Goal: Transaction & Acquisition: Book appointment/travel/reservation

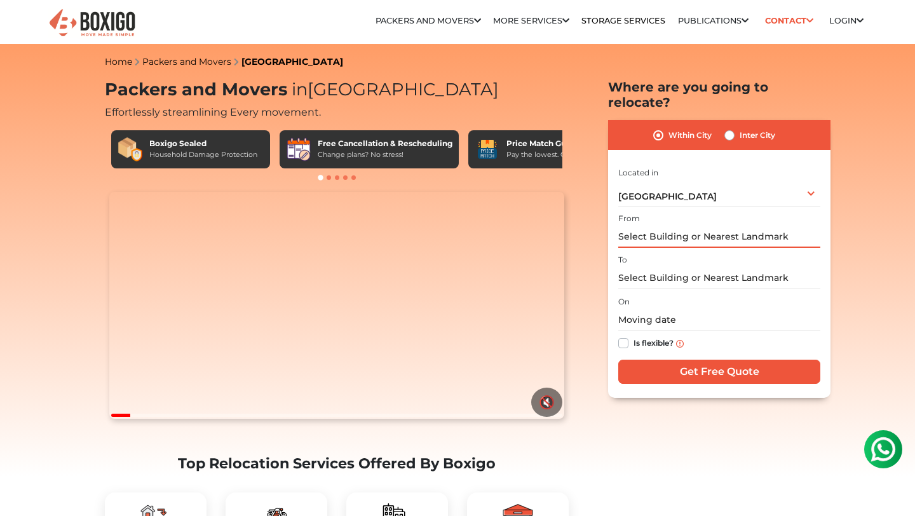
click at [625, 226] on input "text" at bounding box center [719, 237] width 202 height 22
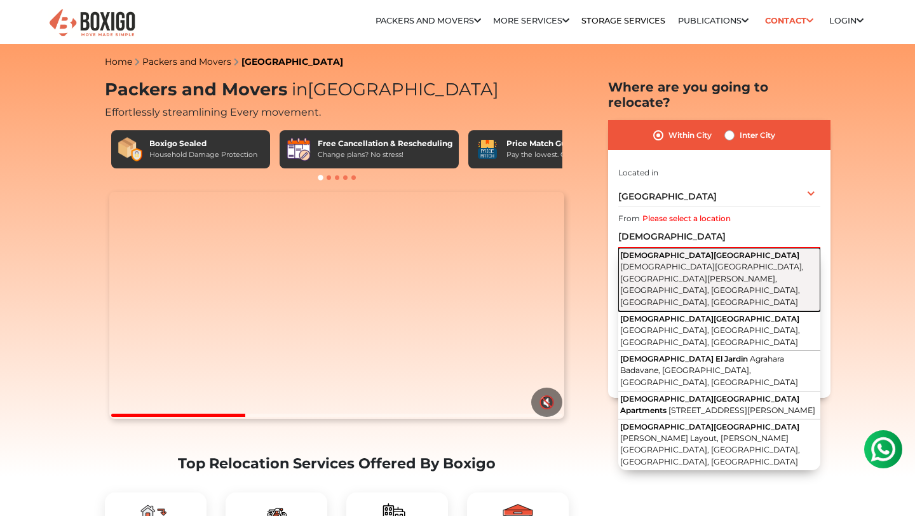
click at [635, 262] on span "Hinduja Park Road, Near Shree Ram Samrudhi Apartments, Thubarahalli, Munnekolla…" at bounding box center [712, 284] width 184 height 45
type input "HINDUJA PARK, Hinduja Park Road, Near Shree Ram Samrudhi Apartments, Thubarahal…"
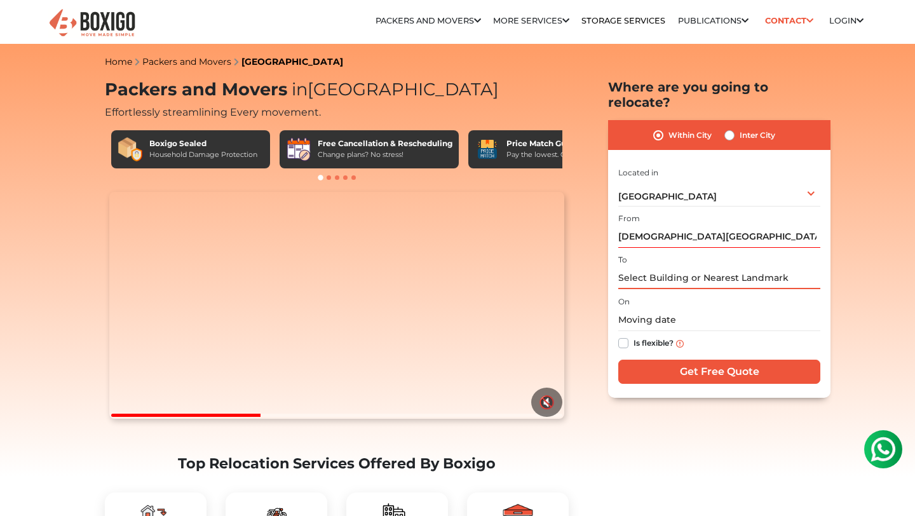
click at [635, 267] on input "text" at bounding box center [719, 278] width 202 height 22
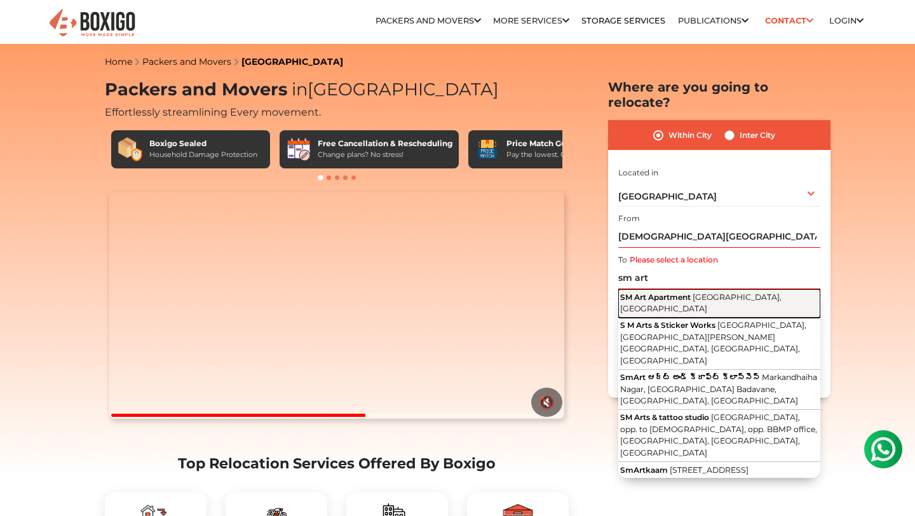
click at [641, 292] on span "SM Art Apartment" at bounding box center [655, 297] width 71 height 10
type input "SM Art Apartment, Balagere Road, Balagere, Varthur, Bengaluru, Karnataka"
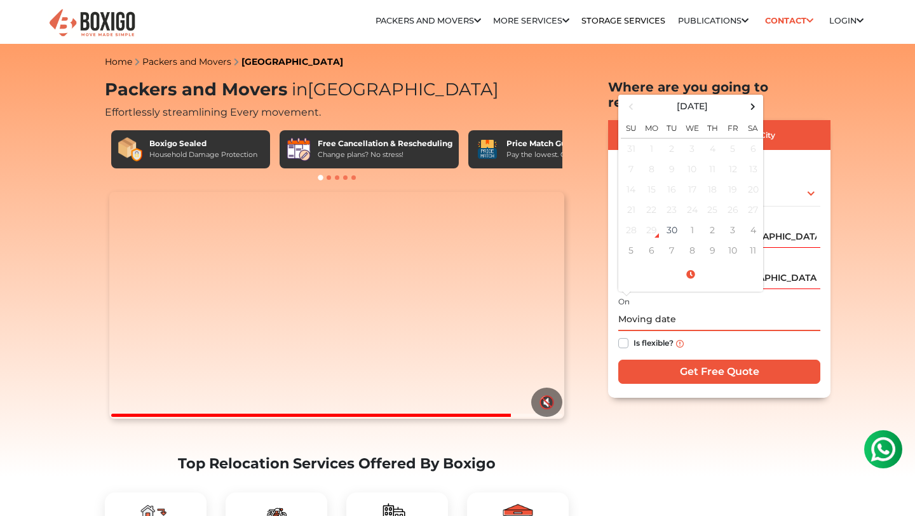
click at [638, 309] on input "text" at bounding box center [719, 320] width 202 height 22
click at [687, 220] on td "1" at bounding box center [692, 230] width 20 height 20
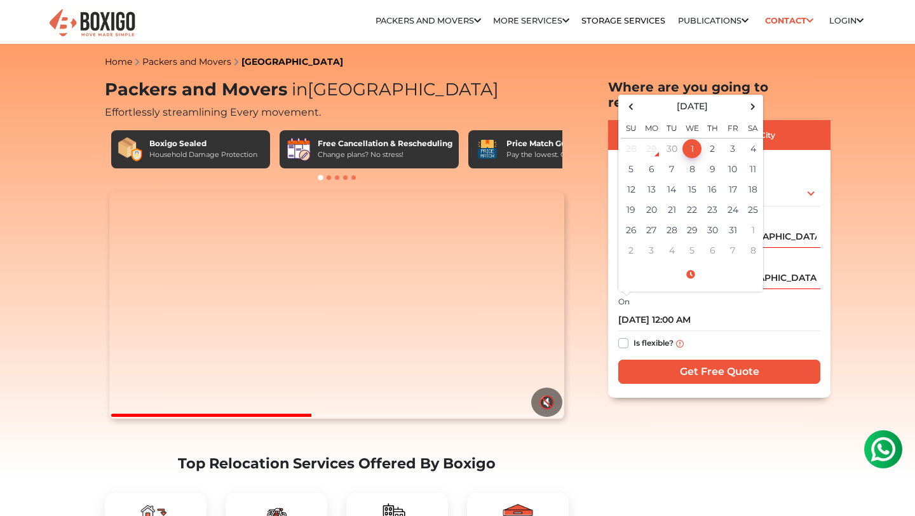
click at [628, 382] on div "Within City Inter City I am shifting my 1 BHK 2 BHK 3 BHK 3 + BHK FEW ITEMS 1 B…" at bounding box center [719, 259] width 222 height 278
click at [664, 309] on input "10/01/2025 12:00 AM" at bounding box center [719, 320] width 202 height 22
click at [691, 265] on span at bounding box center [691, 275] width 140 height 22
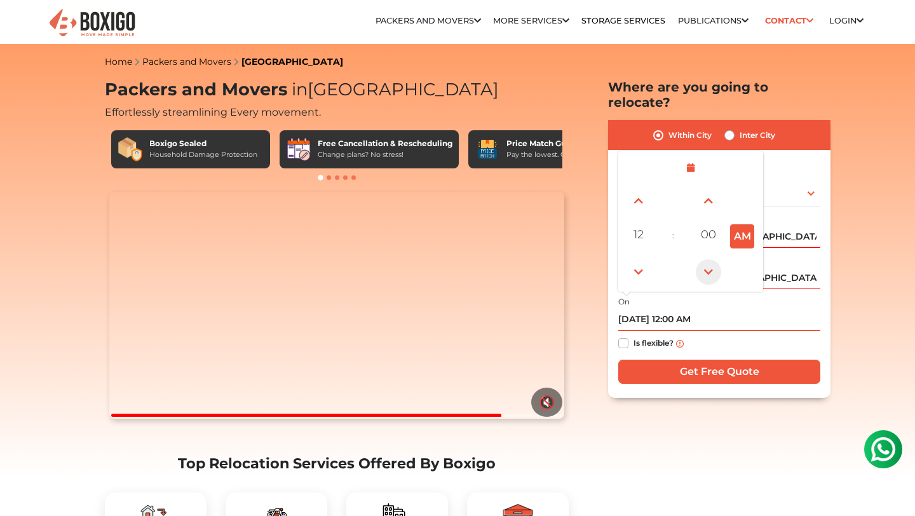
click at [708, 261] on span at bounding box center [708, 271] width 25 height 25
click at [704, 188] on span at bounding box center [708, 200] width 25 height 25
click at [703, 260] on span at bounding box center [708, 271] width 25 height 25
click at [736, 226] on button "AM" at bounding box center [742, 236] width 24 height 24
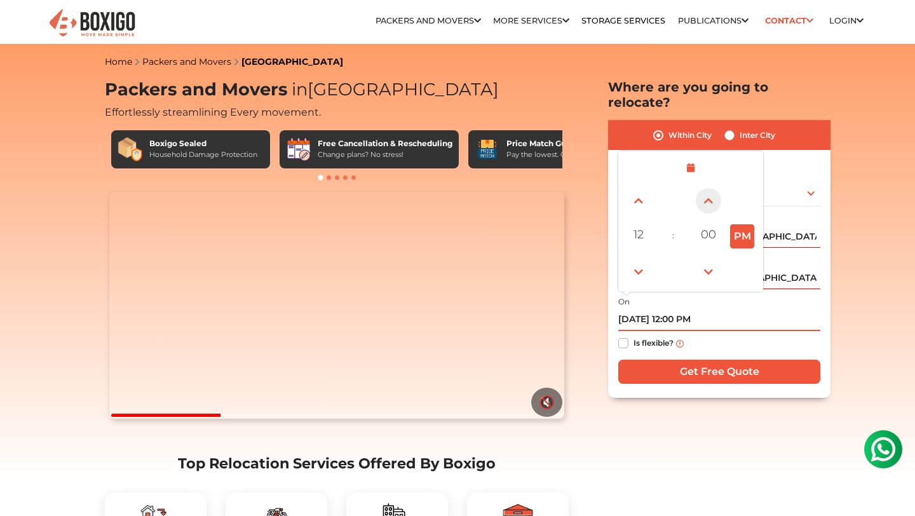
click at [711, 191] on span at bounding box center [708, 200] width 25 height 25
type input "10/01/2025 12:01 PM"
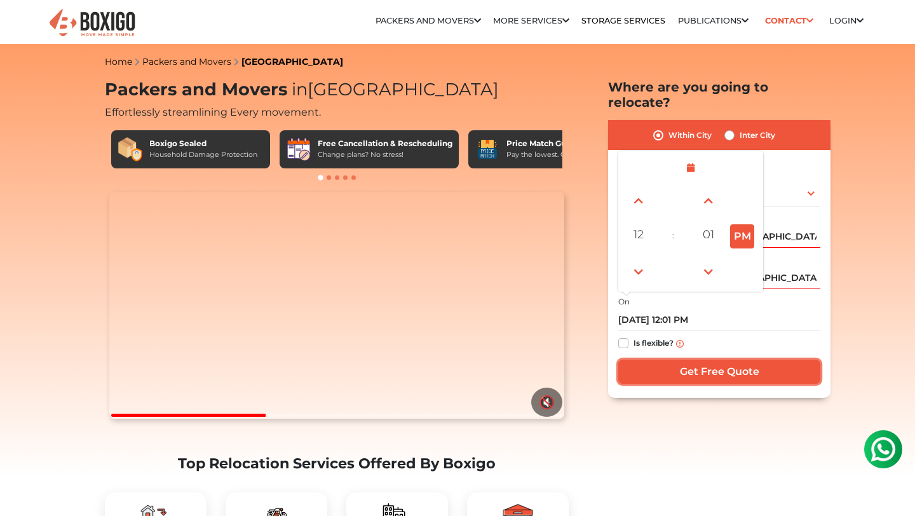
click at [696, 360] on input "Get Free Quote" at bounding box center [719, 372] width 202 height 24
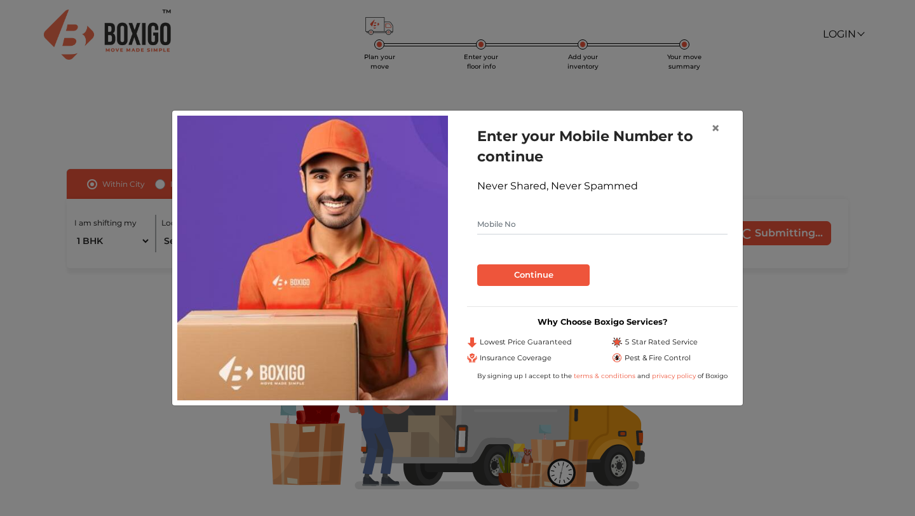
click at [609, 220] on input "text" at bounding box center [602, 224] width 250 height 20
type input "9886400294"
click at [576, 271] on button "Continue" at bounding box center [533, 275] width 112 height 22
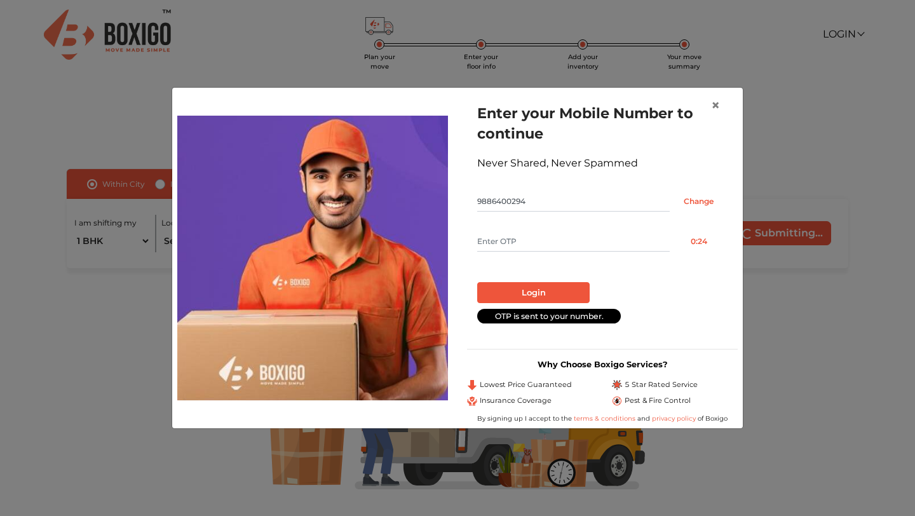
click at [577, 243] on input "text" at bounding box center [573, 241] width 192 height 20
type input "6919"
click at [570, 290] on button "Login" at bounding box center [533, 293] width 112 height 22
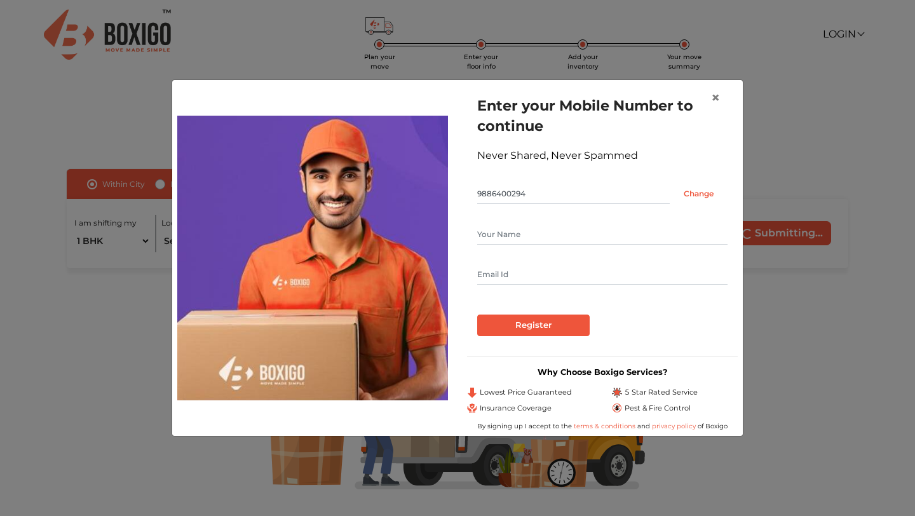
click at [557, 230] on input "text" at bounding box center [602, 234] width 250 height 20
type input "[PERSON_NAME]"
drag, startPoint x: 495, startPoint y: 276, endPoint x: 570, endPoint y: 269, distance: 75.9
click at [570, 269] on input "[EMAIL_ADDRESS][DOMAIN_NAME]" at bounding box center [602, 274] width 250 height 20
type input "[EMAIL_ADDRESS][DOMAIN_NAME]"
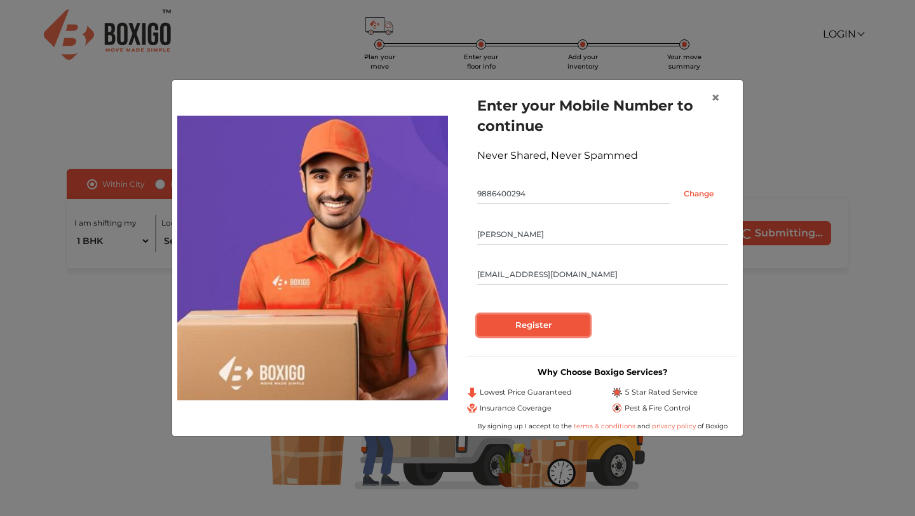
click at [572, 330] on input "Register" at bounding box center [533, 325] width 112 height 22
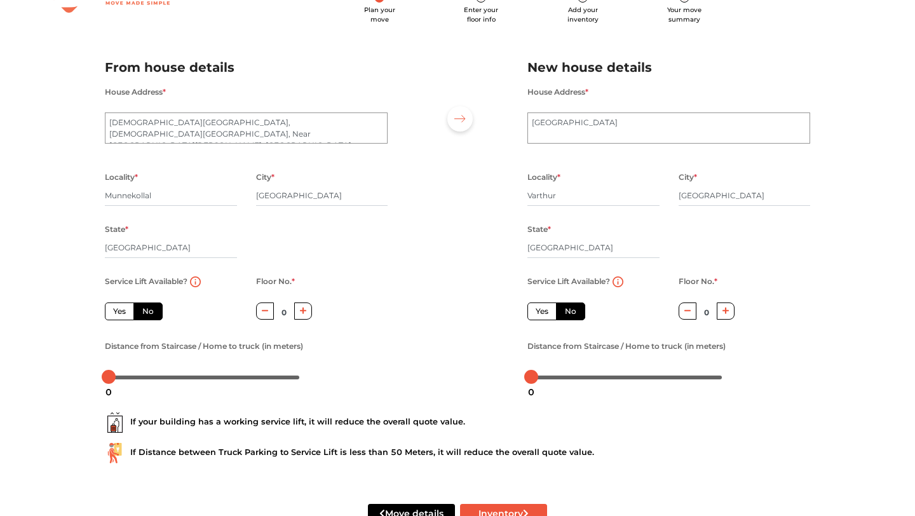
scroll to position [48, 0]
click at [116, 307] on label "Yes" at bounding box center [119, 310] width 29 height 18
click at [116, 307] on input "Yes" at bounding box center [117, 308] width 8 height 8
radio input "true"
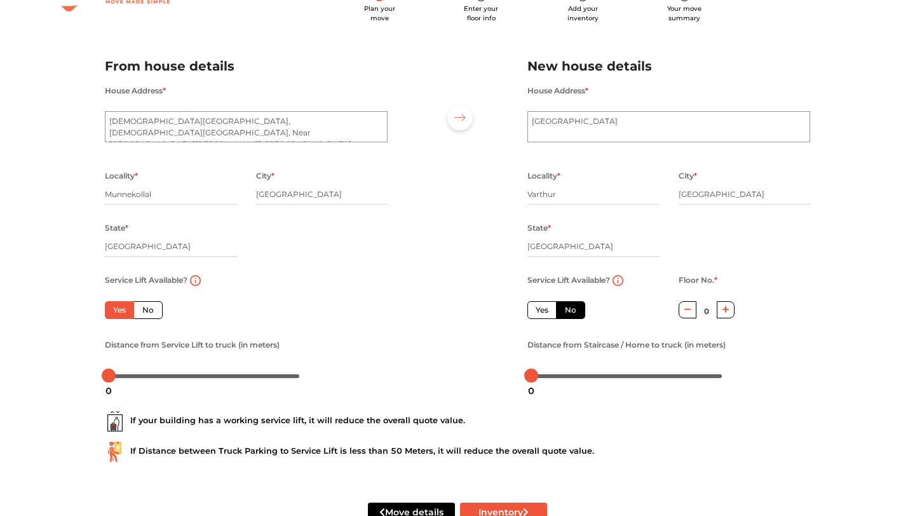
click at [726, 310] on icon "button" at bounding box center [725, 310] width 7 height 8
click at [726, 310] on icon "button" at bounding box center [725, 309] width 7 height 7
type input "3"
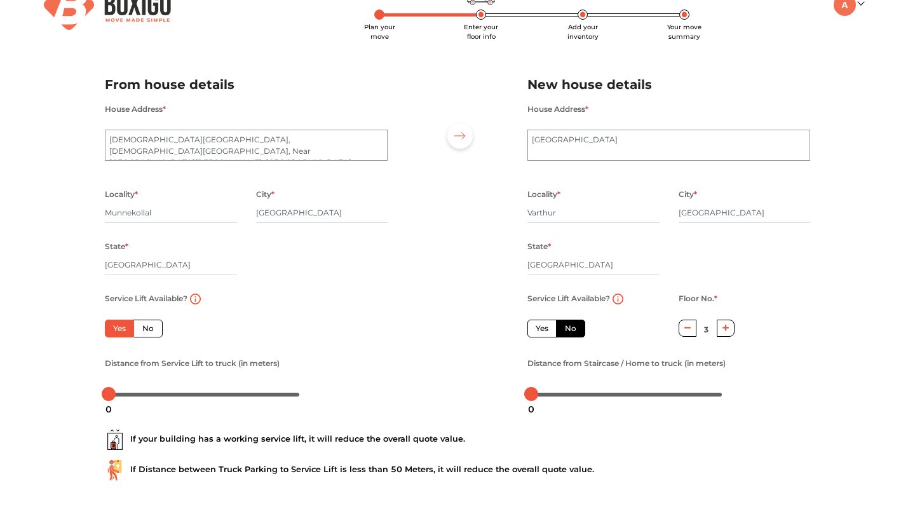
scroll to position [87, 0]
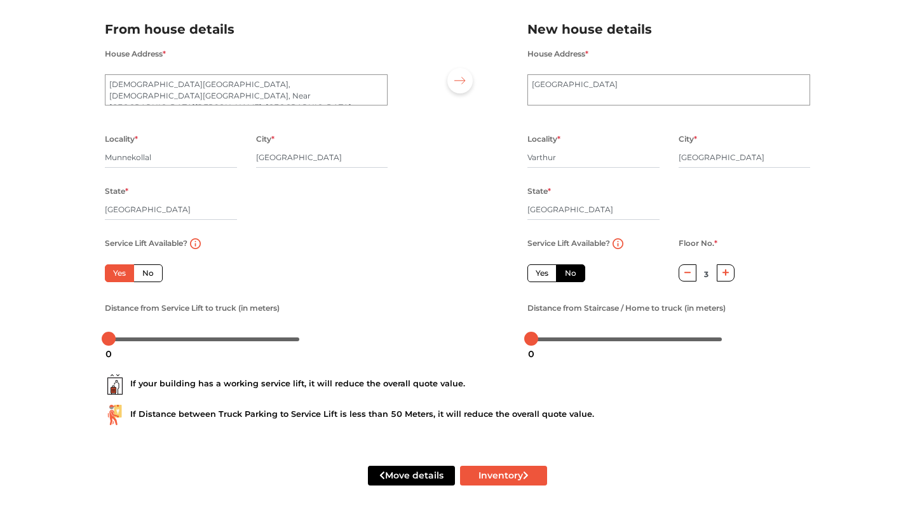
click at [550, 272] on label "Yes" at bounding box center [541, 273] width 29 height 18
click at [544, 272] on input "Yes" at bounding box center [540, 271] width 8 height 8
radio input "false"
type input "0"
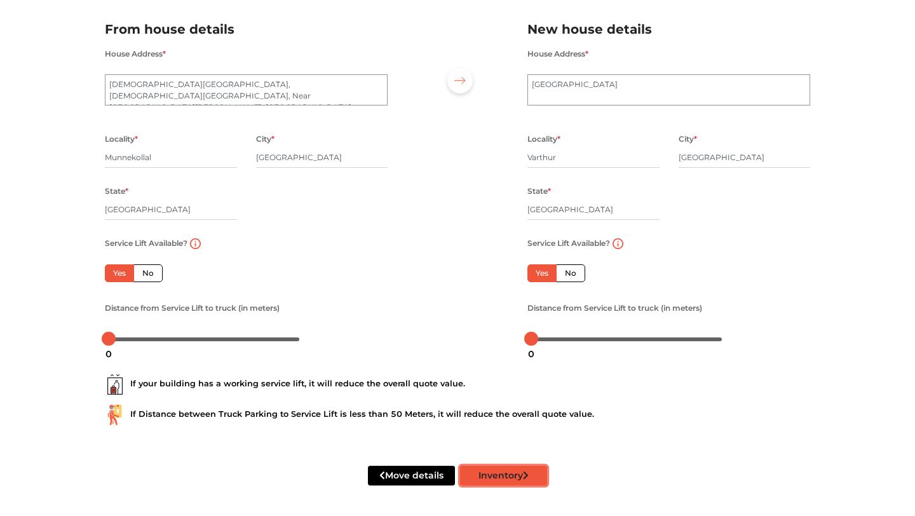
click at [519, 482] on button "Inventory" at bounding box center [503, 476] width 87 height 20
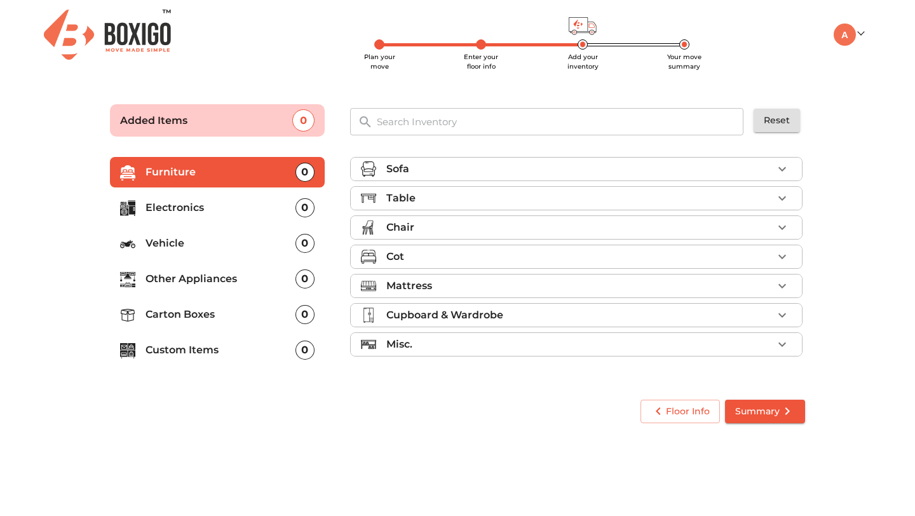
click at [480, 164] on div "Sofa" at bounding box center [579, 168] width 386 height 15
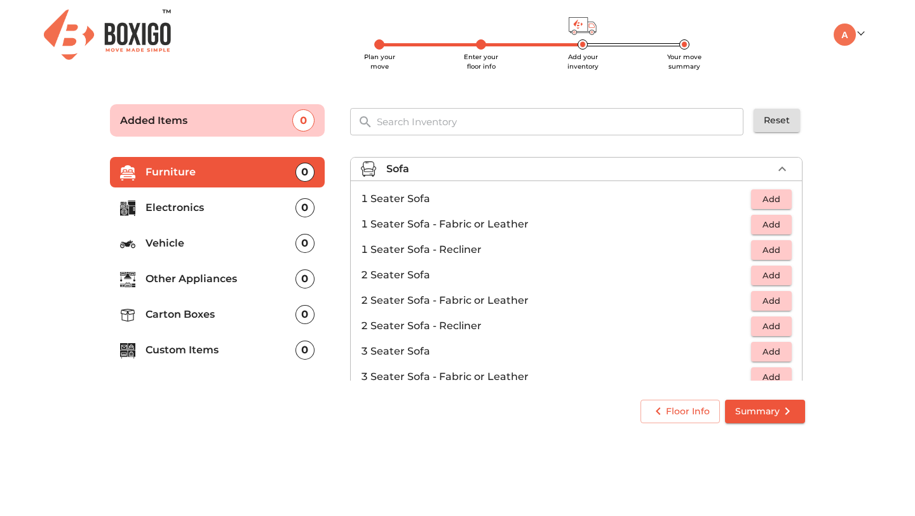
click at [766, 199] on span "Add" at bounding box center [771, 199] width 28 height 15
click at [782, 198] on icon "button" at bounding box center [782, 198] width 9 height 9
click at [738, 198] on icon "button" at bounding box center [743, 198] width 15 height 15
click at [773, 227] on span "Add" at bounding box center [771, 224] width 28 height 15
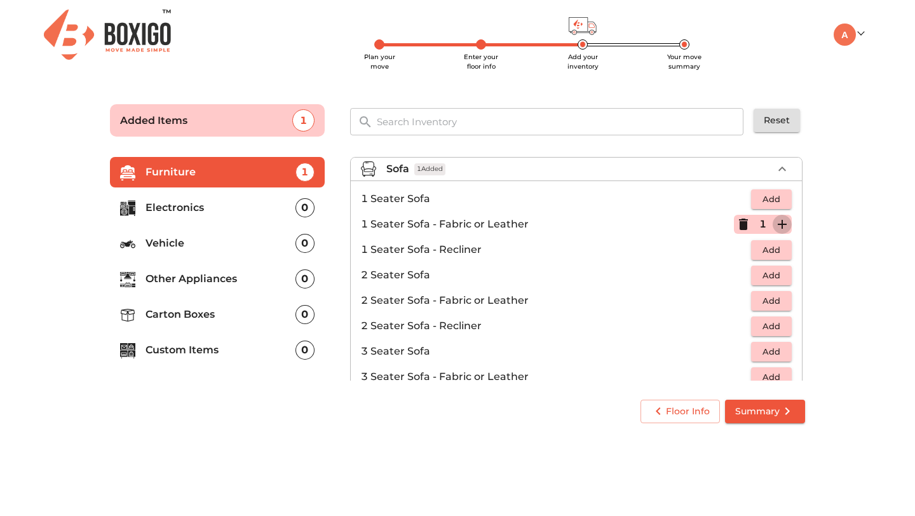
click at [782, 225] on icon "button" at bounding box center [782, 224] width 9 height 9
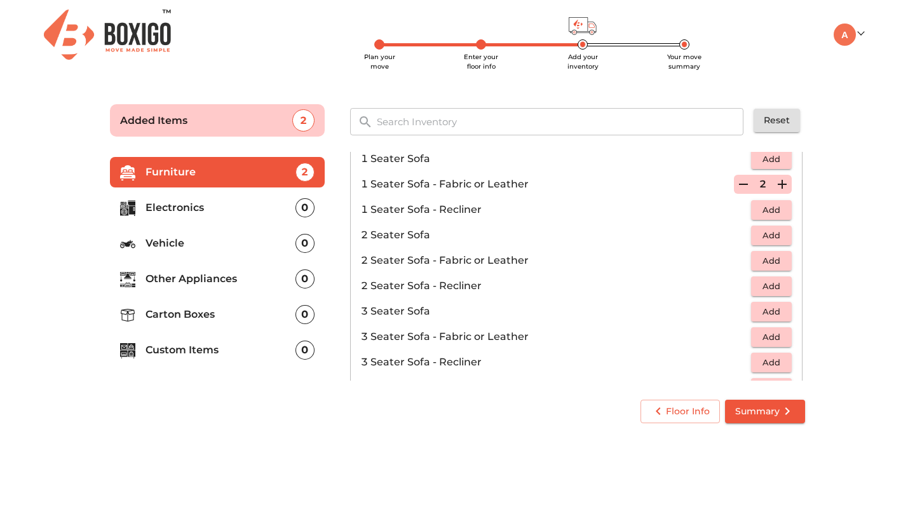
scroll to position [44, 0]
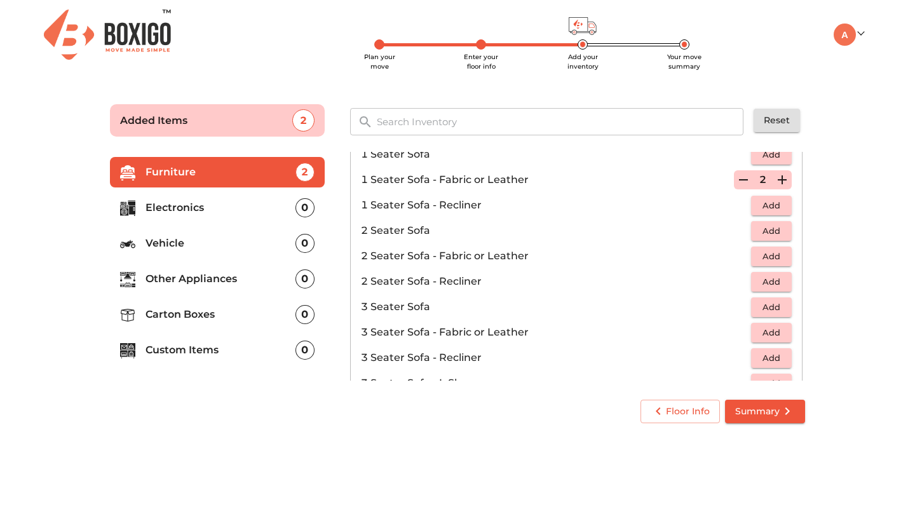
click at [770, 335] on span "Add" at bounding box center [771, 332] width 28 height 15
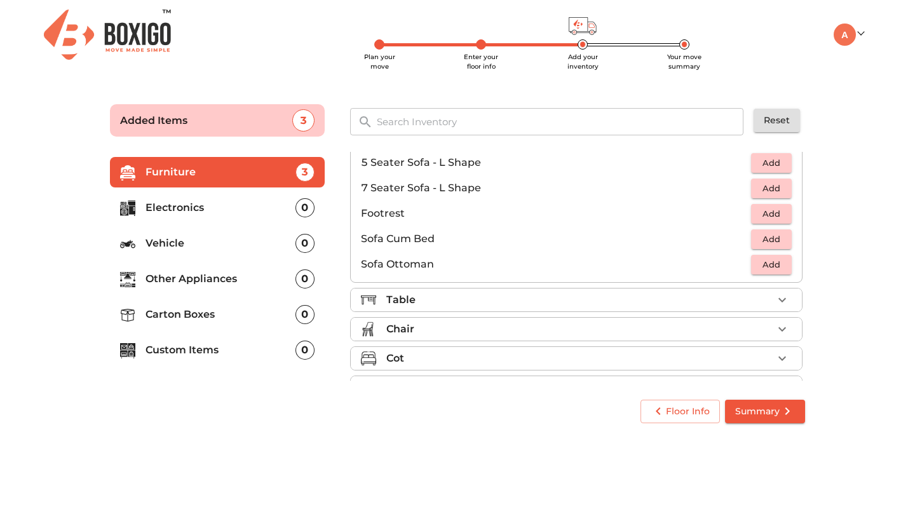
scroll to position [292, 0]
click at [774, 295] on icon "button" at bounding box center [781, 297] width 15 height 15
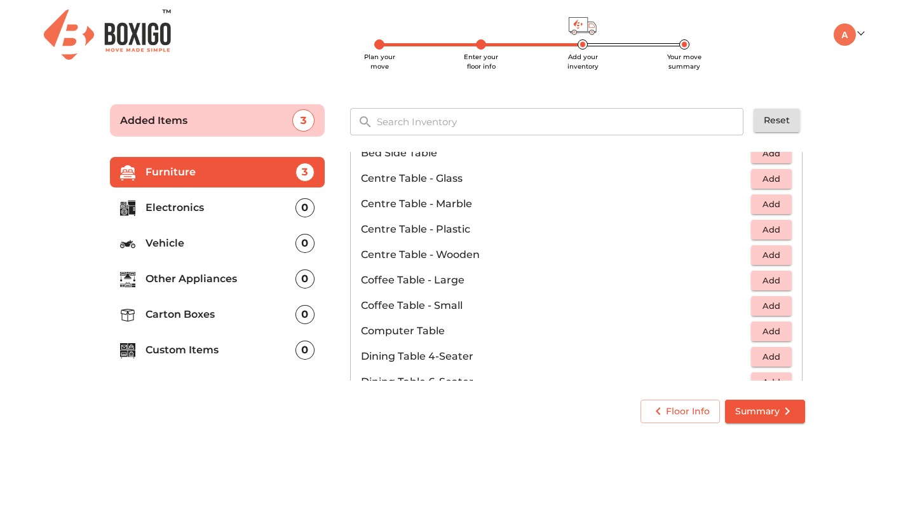
scroll to position [78, 0]
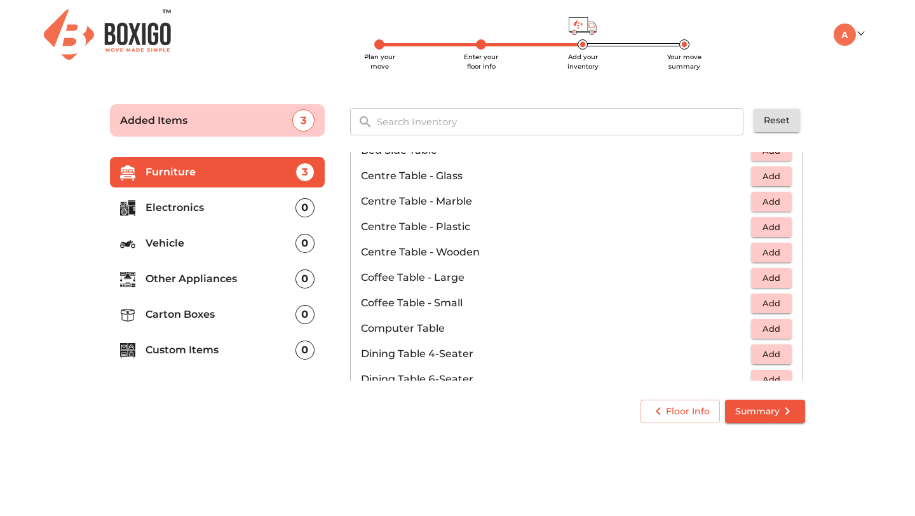
click at [774, 253] on span "Add" at bounding box center [771, 252] width 28 height 15
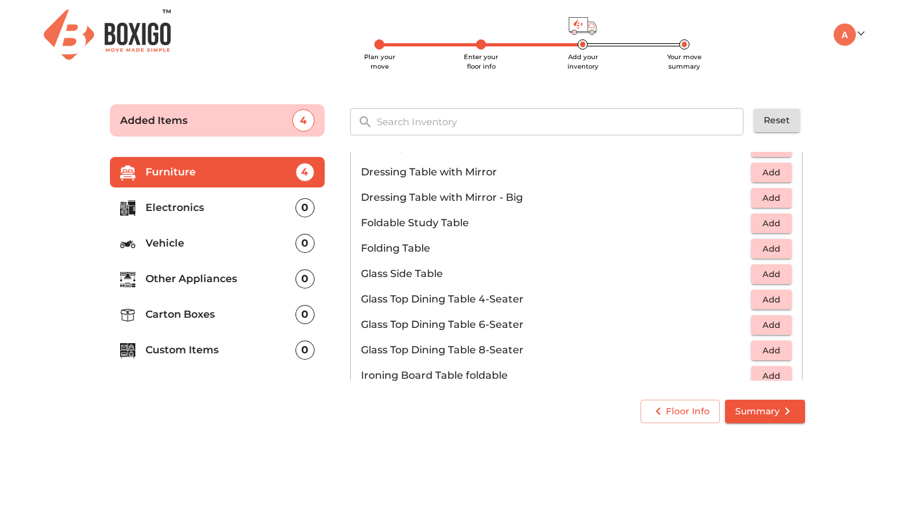
scroll to position [363, 0]
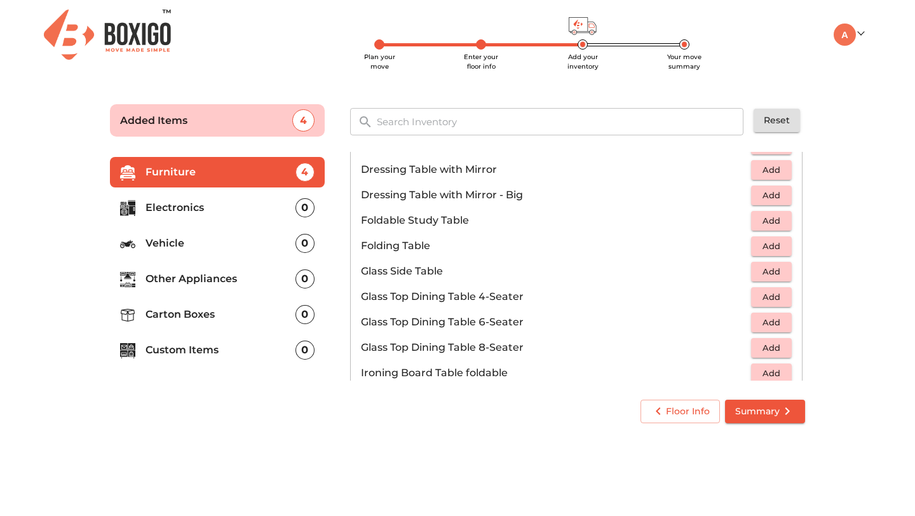
click at [771, 218] on span "Add" at bounding box center [771, 220] width 28 height 15
click at [784, 219] on icon "button" at bounding box center [781, 220] width 15 height 15
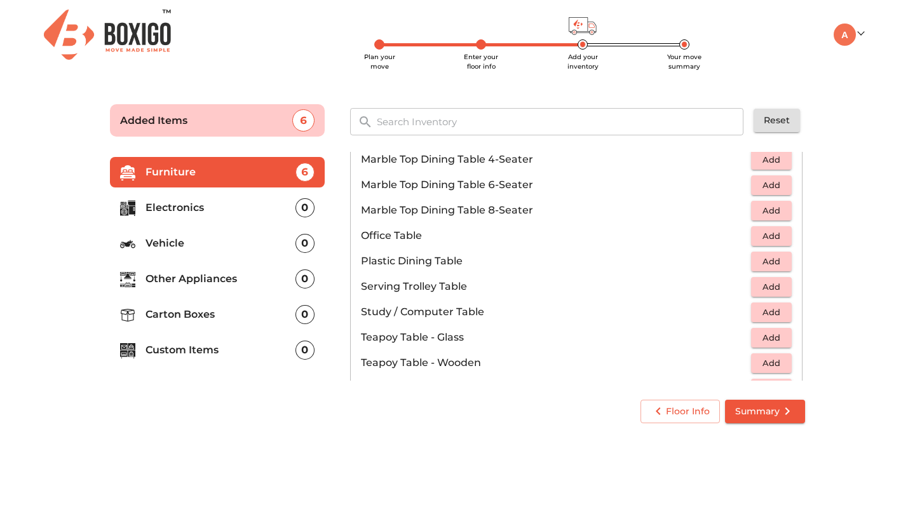
scroll to position [604, 0]
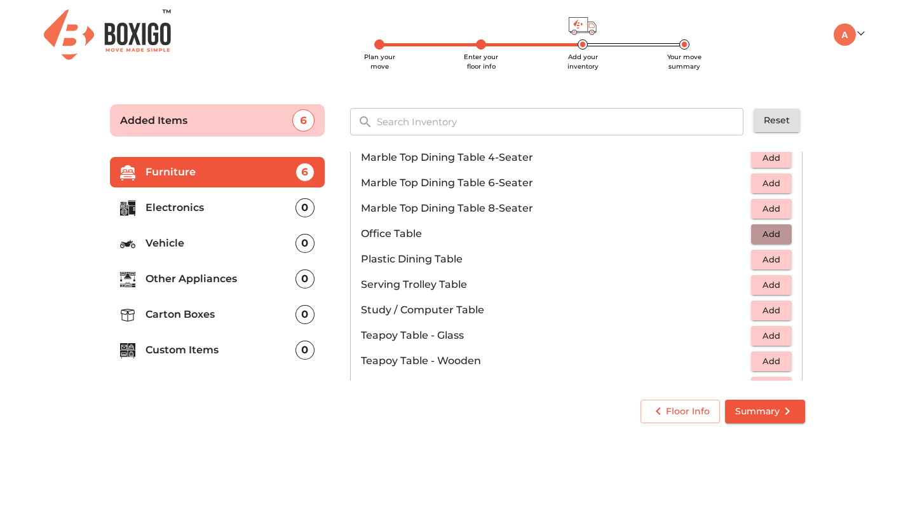
click at [778, 231] on span "Add" at bounding box center [771, 234] width 28 height 15
click at [748, 236] on icon "button" at bounding box center [743, 233] width 15 height 15
click at [775, 311] on span "Add" at bounding box center [771, 310] width 28 height 15
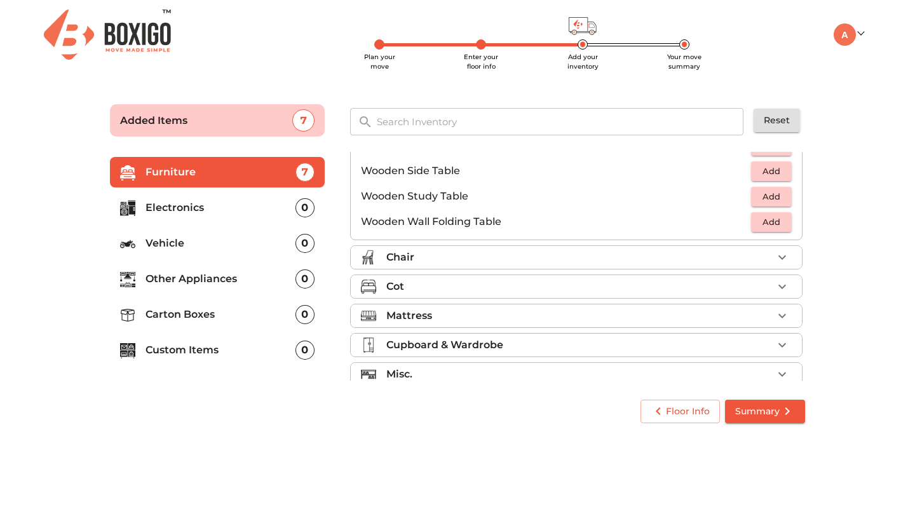
scroll to position [872, 0]
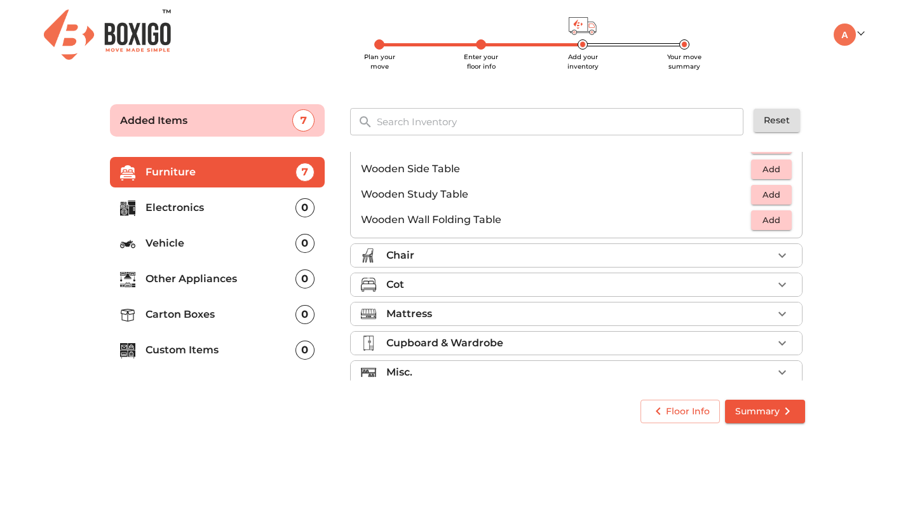
click at [783, 258] on icon "button" at bounding box center [781, 255] width 15 height 15
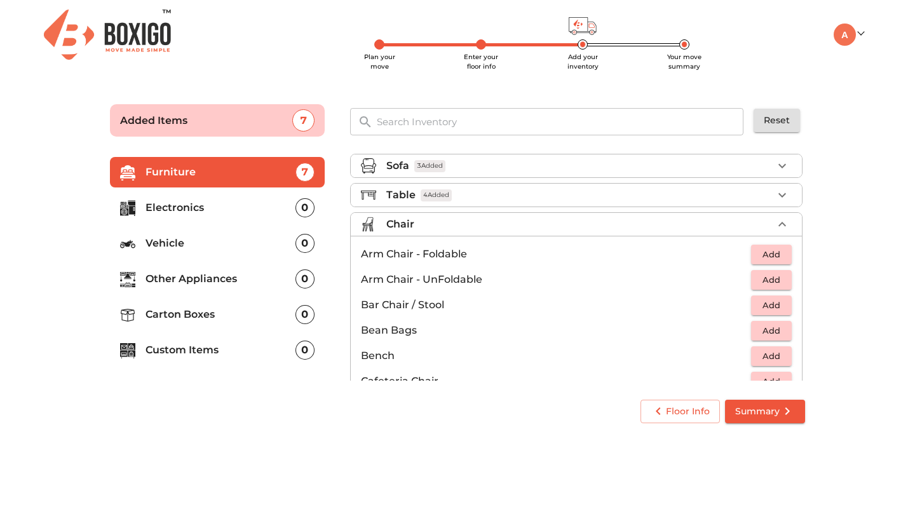
scroll to position [0, 0]
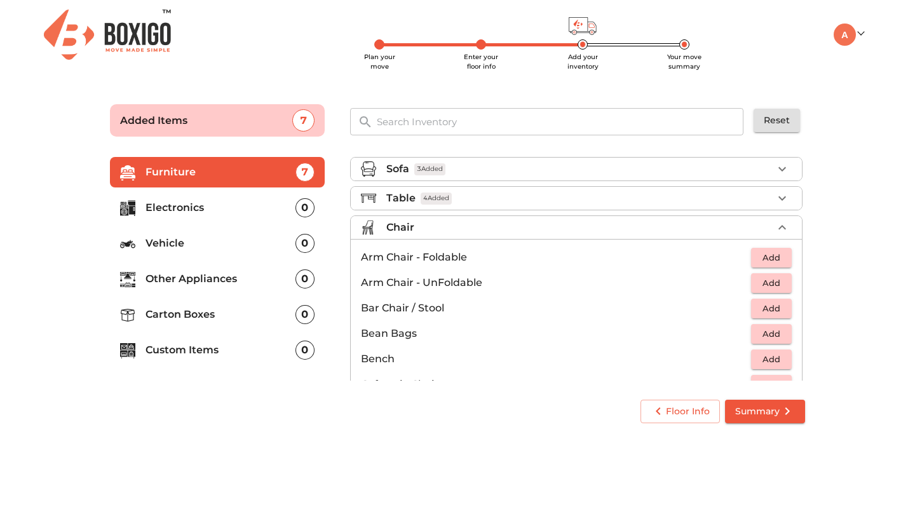
click at [775, 283] on span "Add" at bounding box center [771, 283] width 28 height 15
click at [778, 283] on icon "button" at bounding box center [782, 282] width 9 height 9
click at [743, 281] on icon "button" at bounding box center [743, 282] width 15 height 15
click at [743, 281] on icon "button" at bounding box center [743, 282] width 9 height 11
click at [771, 285] on span "Add" at bounding box center [771, 283] width 28 height 15
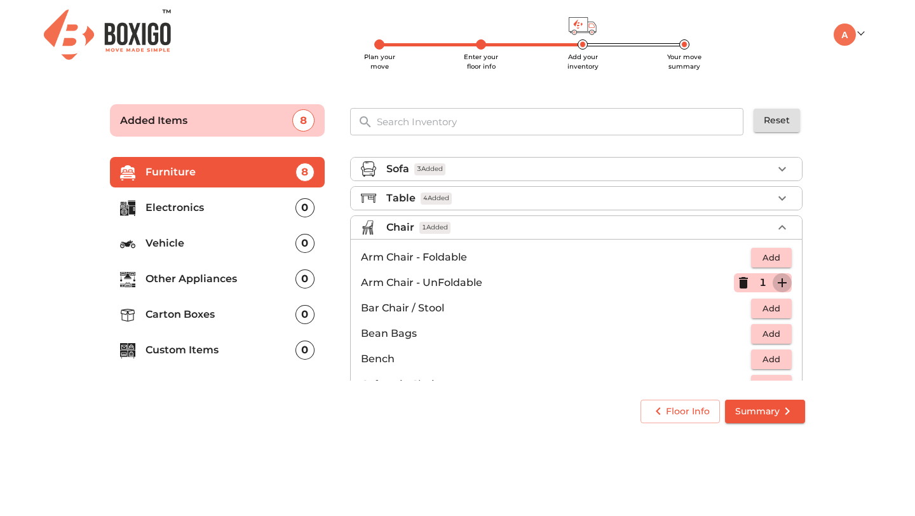
click at [779, 283] on icon "button" at bounding box center [781, 282] width 15 height 15
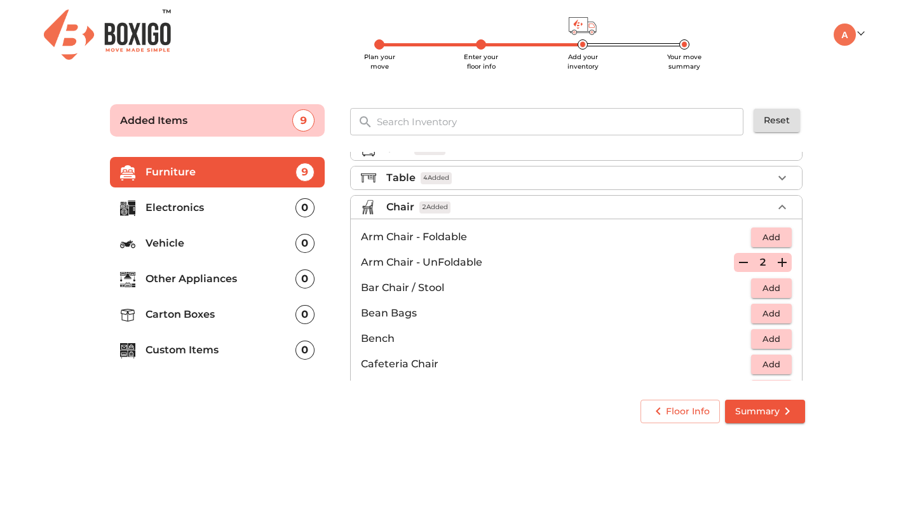
scroll to position [20, 0]
click at [744, 266] on icon "button" at bounding box center [743, 262] width 15 height 15
click at [744, 266] on icon "button" at bounding box center [743, 262] width 9 height 11
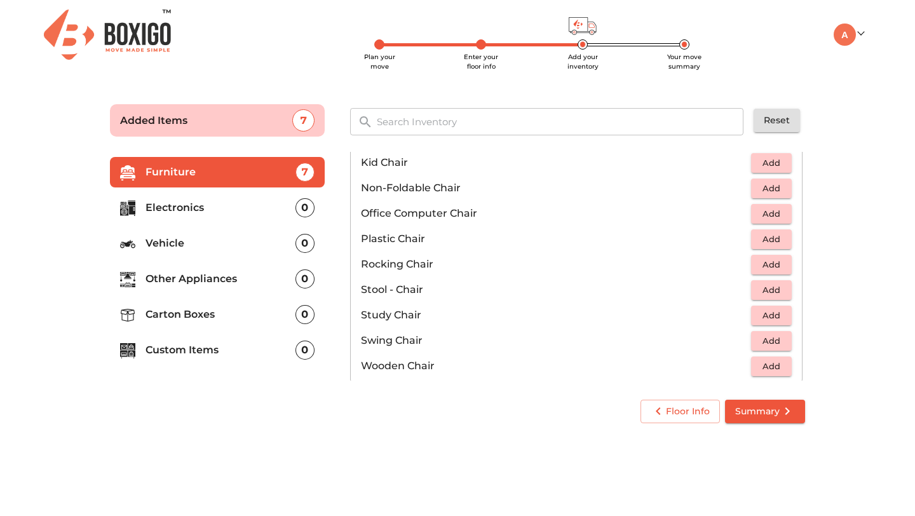
scroll to position [401, 0]
click at [778, 236] on span "Add" at bounding box center [771, 238] width 28 height 15
click at [778, 236] on icon "button" at bounding box center [781, 237] width 15 height 15
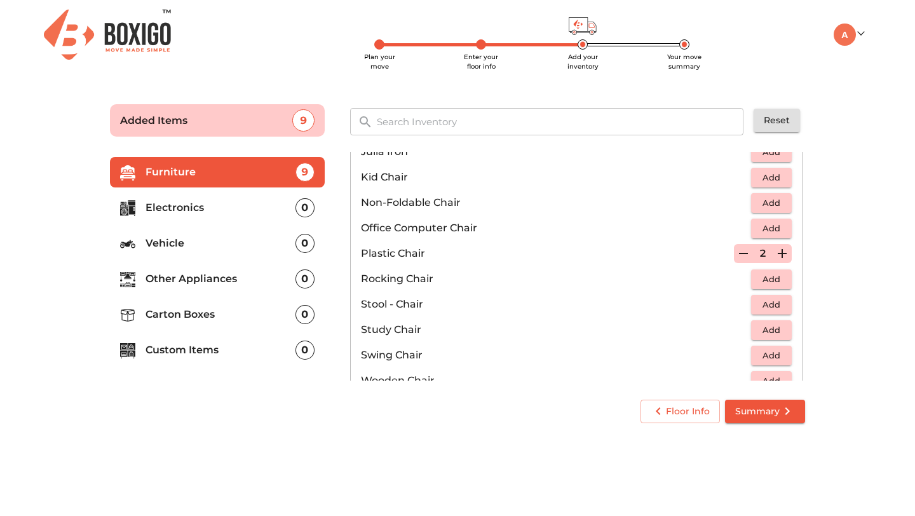
scroll to position [383, 0]
click at [777, 227] on span "Add" at bounding box center [771, 230] width 28 height 15
click at [777, 227] on icon "button" at bounding box center [781, 229] width 15 height 15
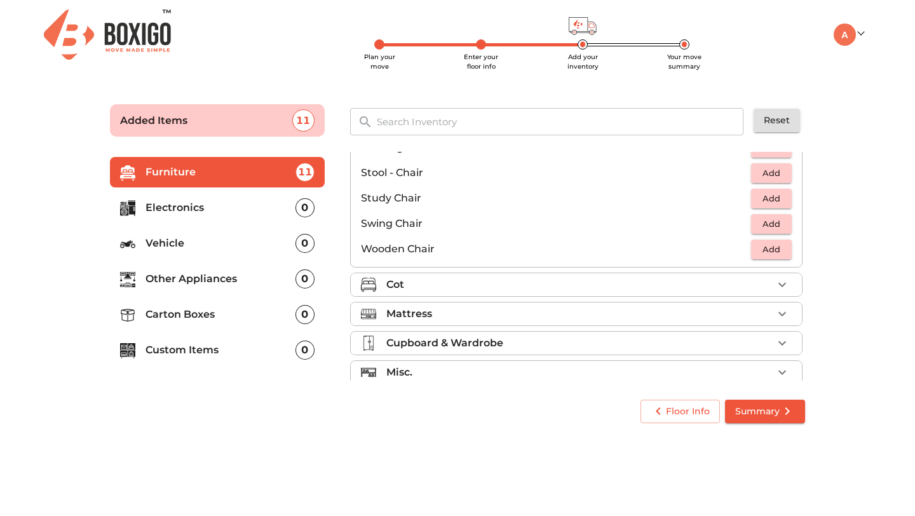
scroll to position [530, 0]
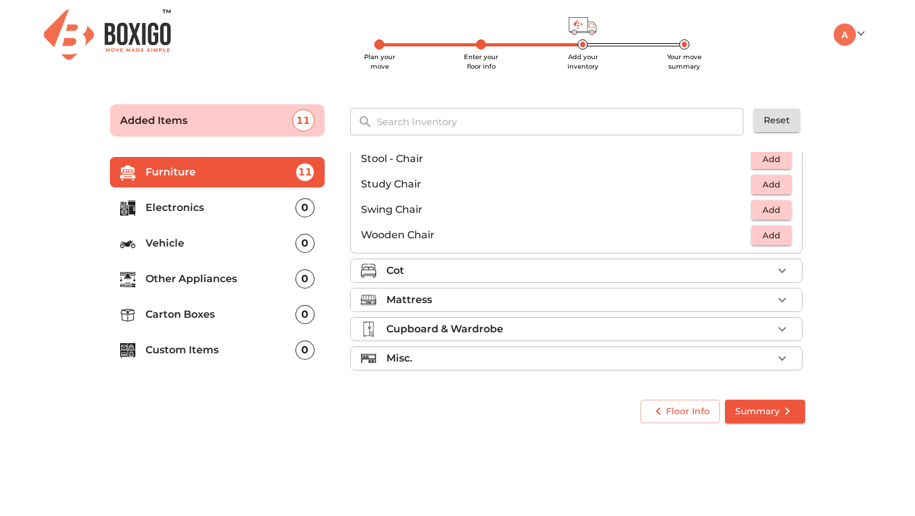
click at [760, 267] on div "Cot" at bounding box center [579, 270] width 386 height 15
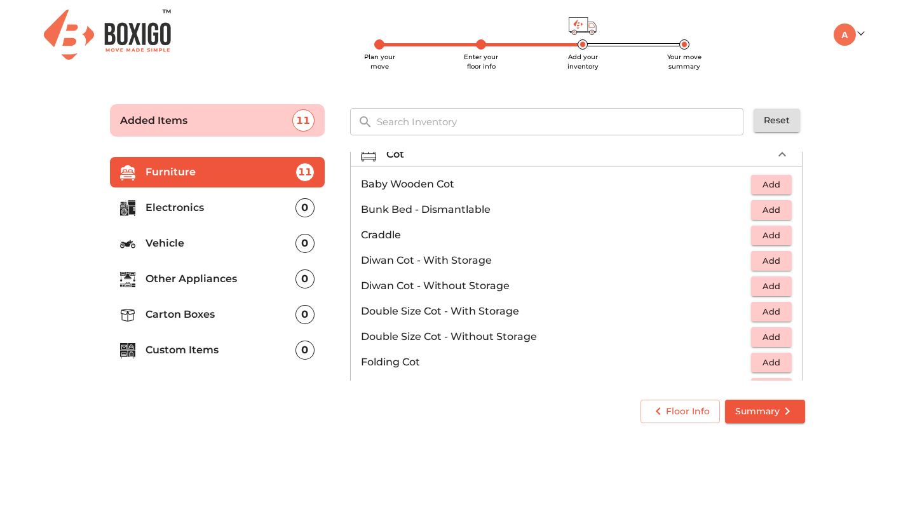
scroll to position [93, 0]
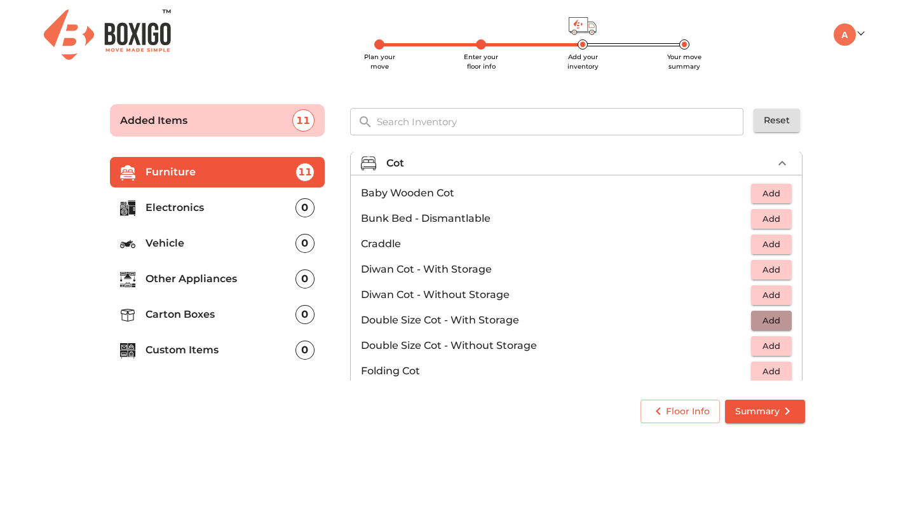
click at [781, 324] on span "Add" at bounding box center [771, 320] width 28 height 15
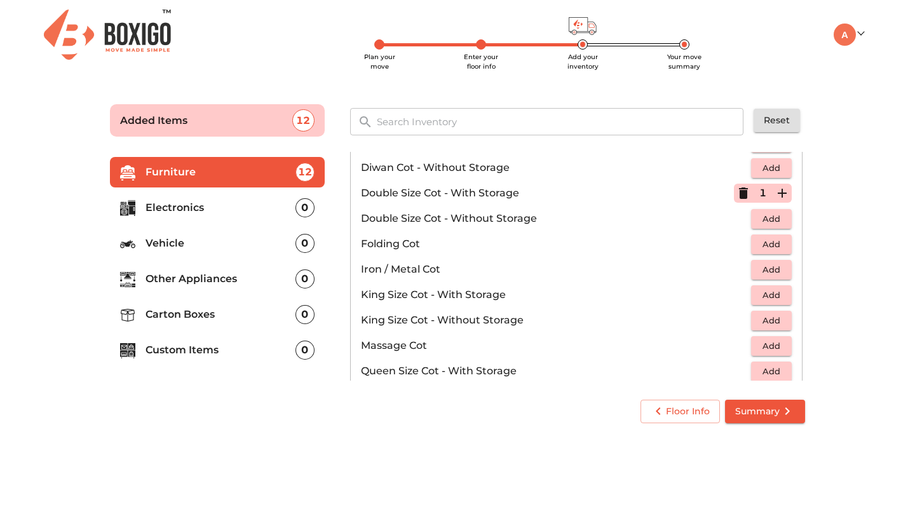
scroll to position [219, 0]
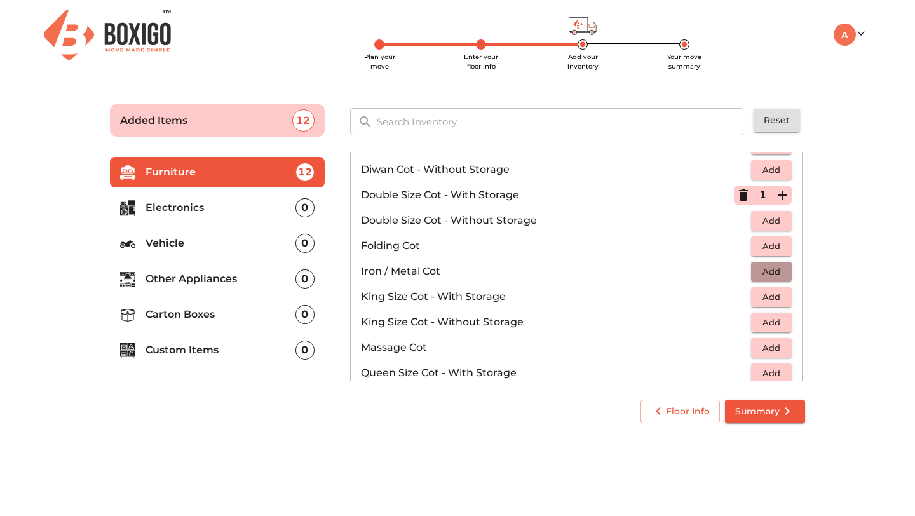
click at [773, 273] on span "Add" at bounding box center [771, 271] width 28 height 15
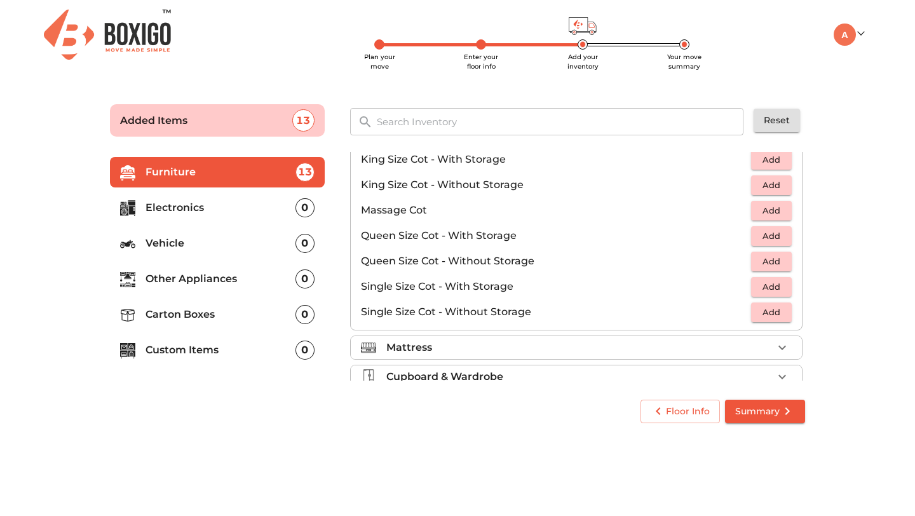
scroll to position [358, 0]
click at [778, 285] on span "Add" at bounding box center [771, 285] width 28 height 15
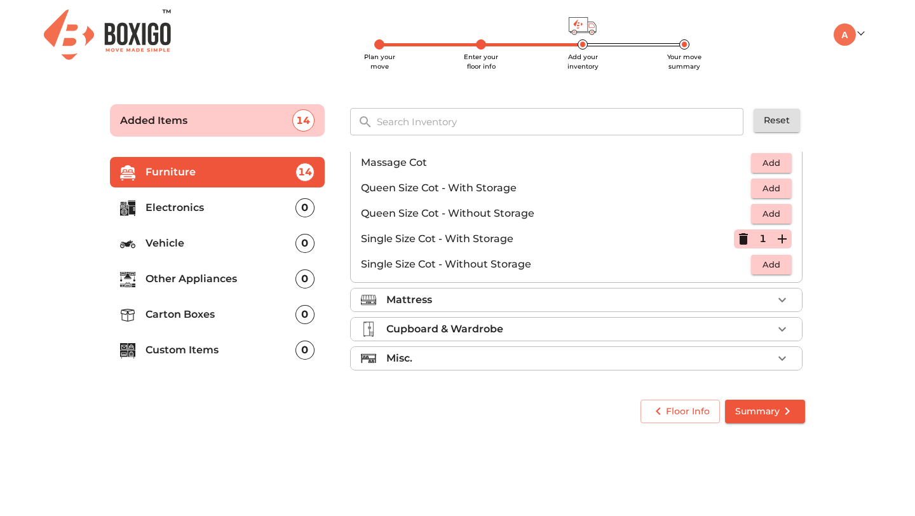
click at [715, 296] on div "Mattress" at bounding box center [579, 299] width 386 height 15
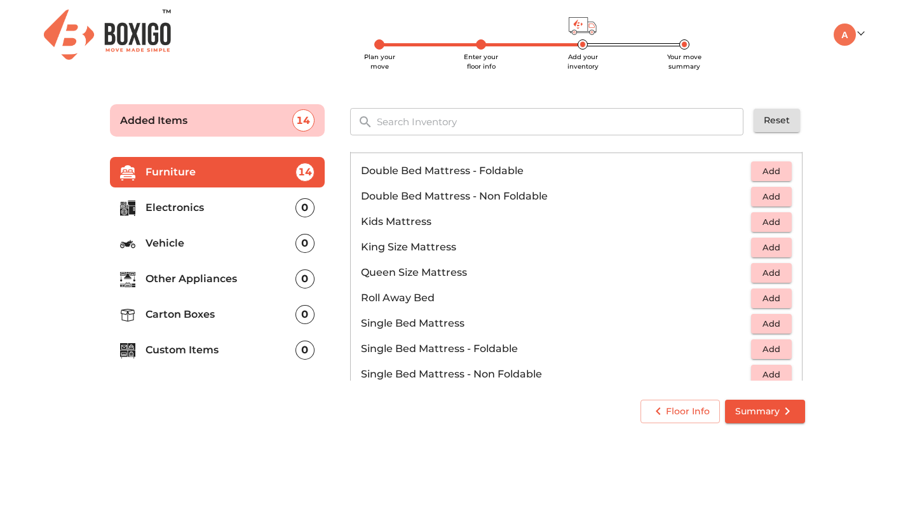
scroll to position [144, 0]
click at [779, 173] on span "Add" at bounding box center [771, 172] width 28 height 15
click at [779, 173] on icon "button" at bounding box center [781, 171] width 15 height 15
click at [745, 173] on icon "button" at bounding box center [743, 171] width 15 height 15
click at [772, 194] on span "Add" at bounding box center [771, 197] width 28 height 15
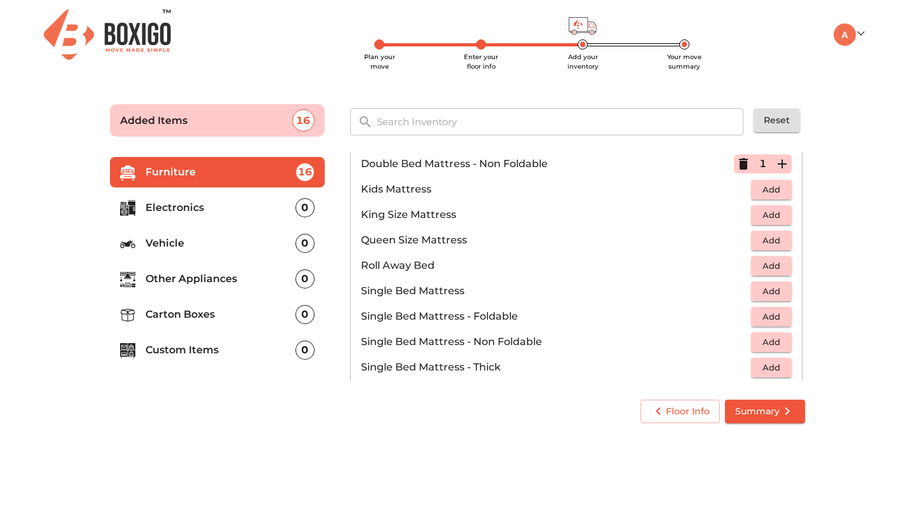
scroll to position [198, 0]
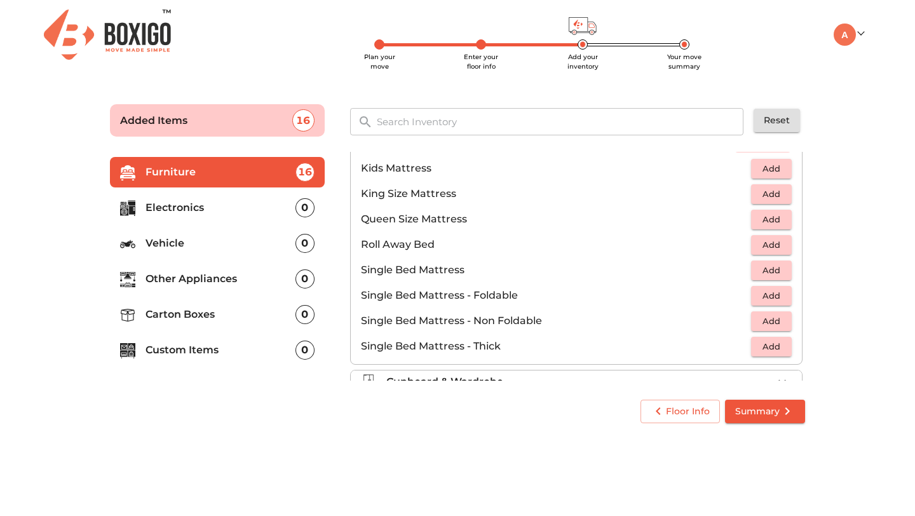
click at [774, 321] on span "Add" at bounding box center [771, 321] width 28 height 15
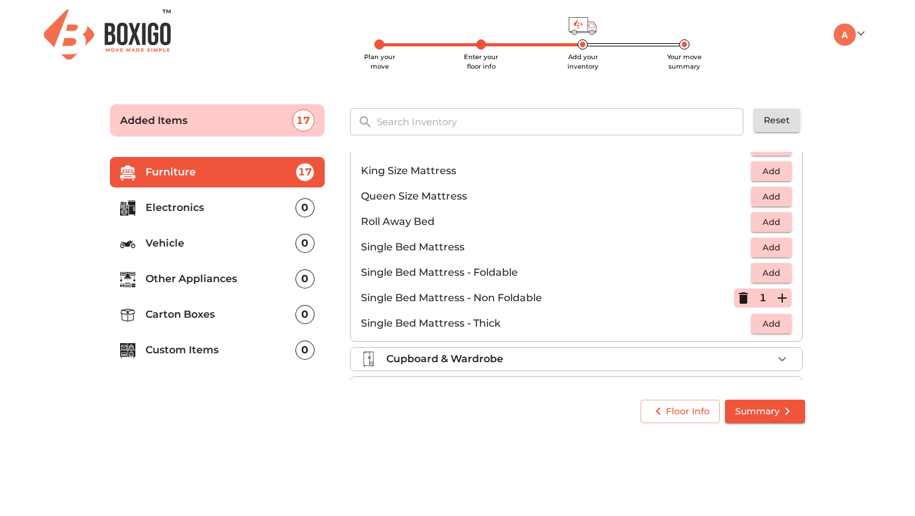
scroll to position [251, 0]
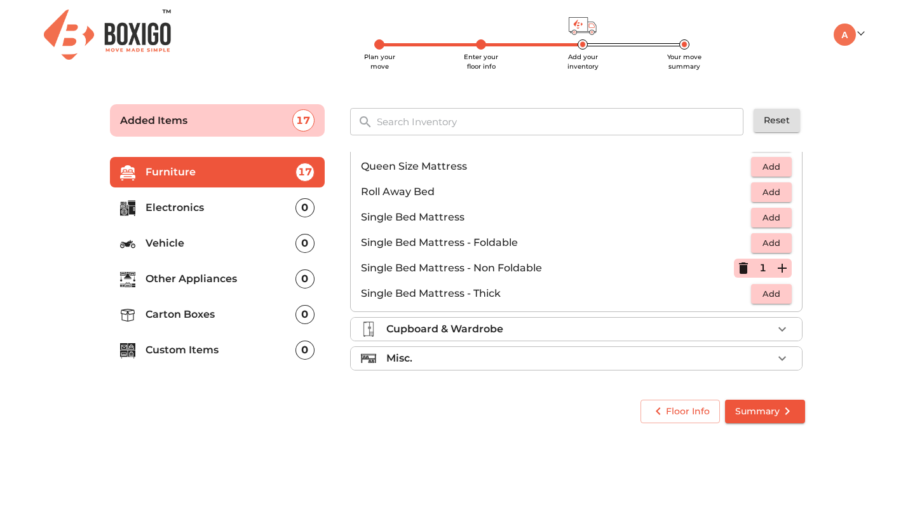
click at [772, 331] on div "Cupboard & Wardrobe" at bounding box center [579, 328] width 386 height 15
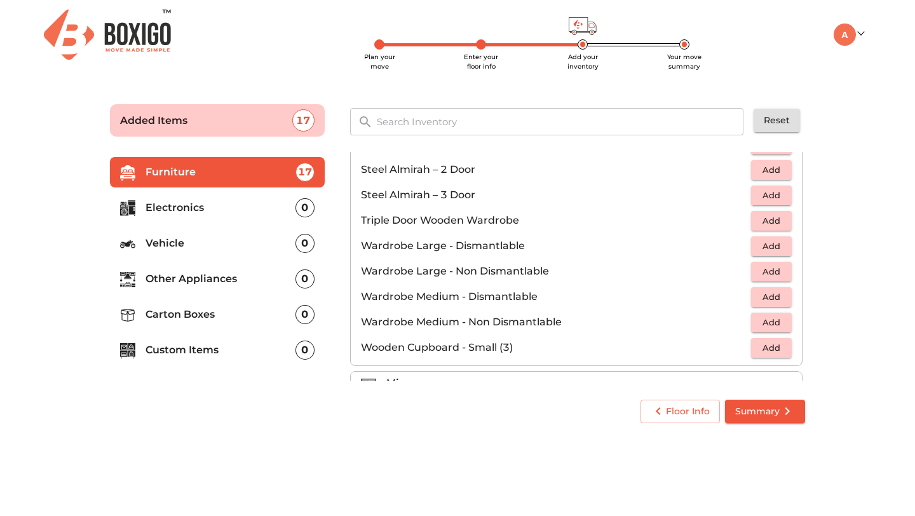
scroll to position [429, 0]
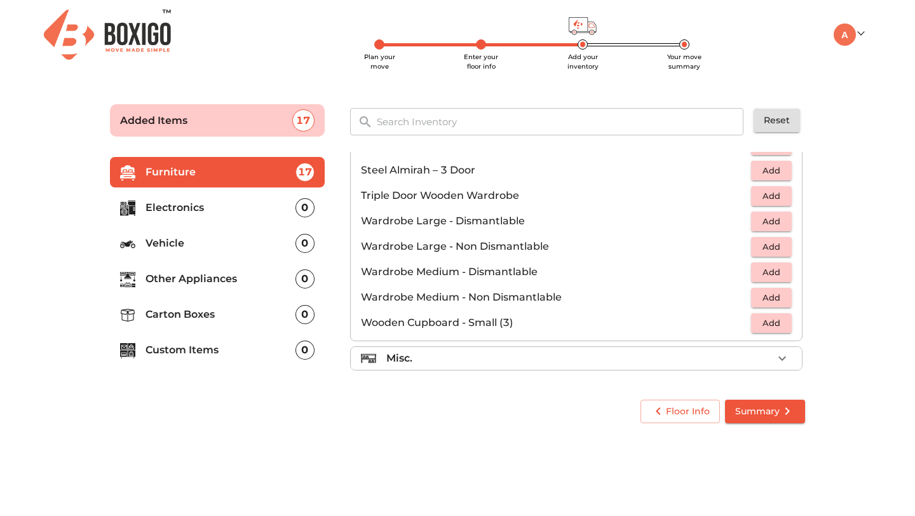
click at [551, 365] on div "Misc." at bounding box center [579, 358] width 386 height 15
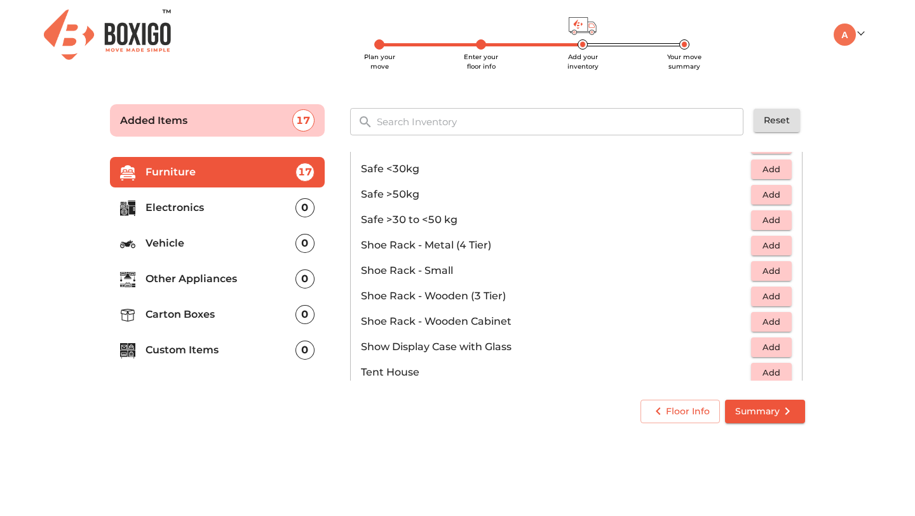
scroll to position [610, 0]
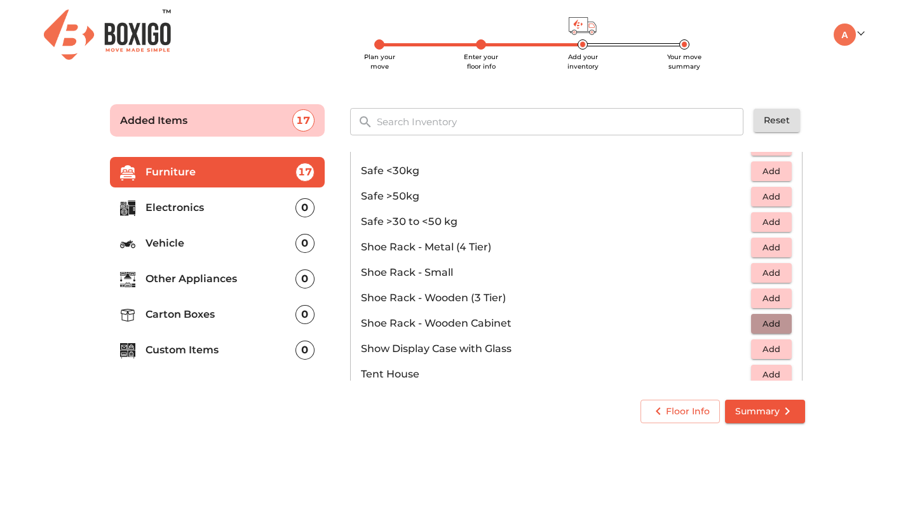
click at [784, 321] on span "Add" at bounding box center [771, 323] width 28 height 15
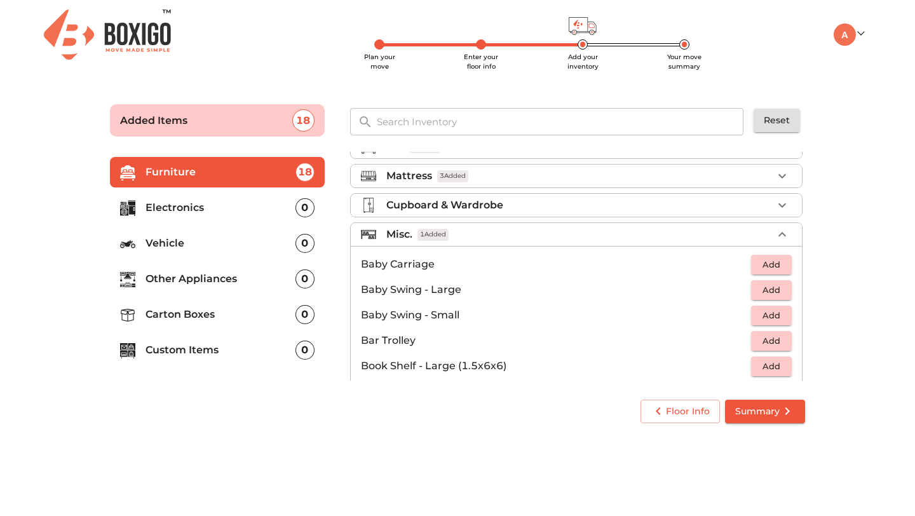
scroll to position [105, 0]
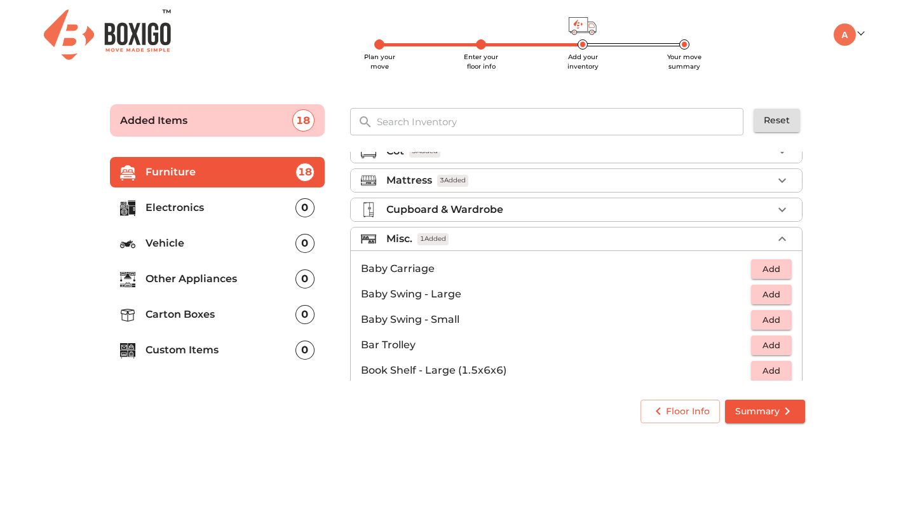
click at [678, 202] on div "Cupboard & Wardrobe" at bounding box center [579, 209] width 386 height 15
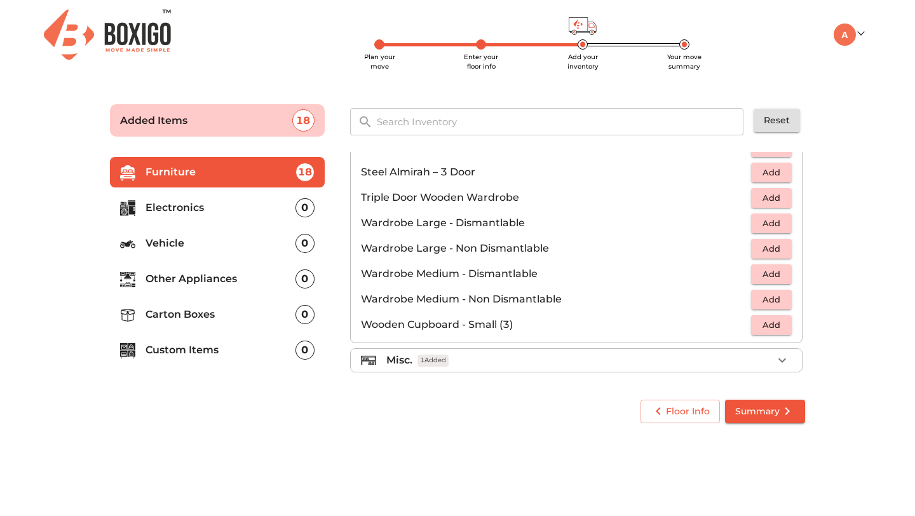
scroll to position [429, 0]
click at [234, 199] on li "Electronics 0" at bounding box center [217, 207] width 215 height 30
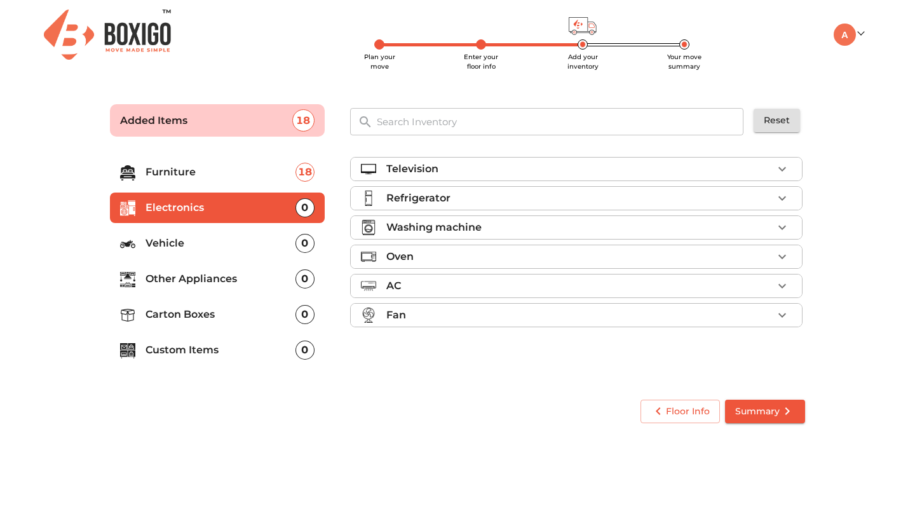
scroll to position [0, 0]
click at [408, 174] on p "Television" at bounding box center [412, 168] width 52 height 15
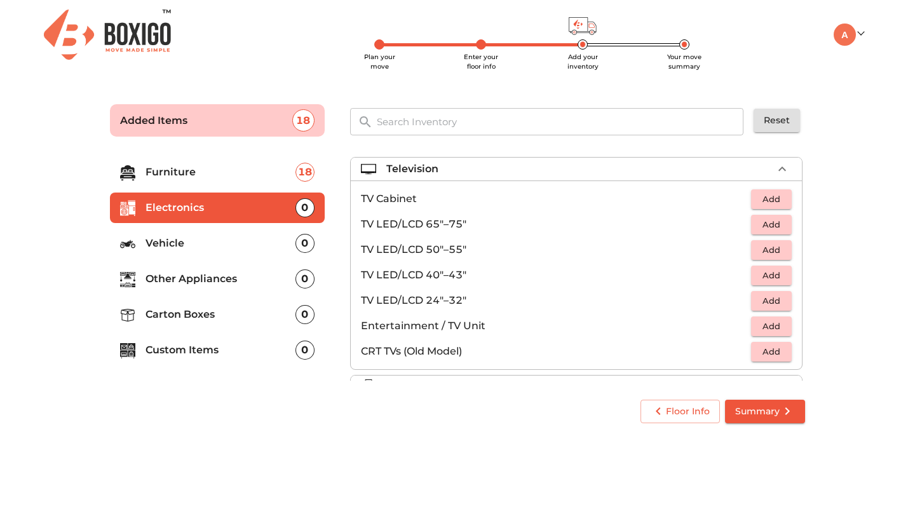
click at [774, 272] on span "Add" at bounding box center [771, 275] width 28 height 15
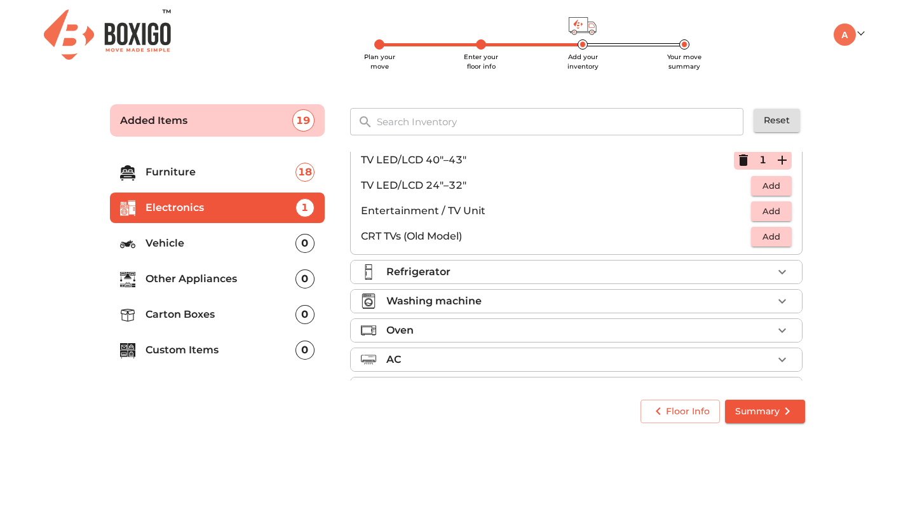
scroll to position [116, 0]
click at [567, 278] on div "Refrigerator" at bounding box center [579, 270] width 386 height 15
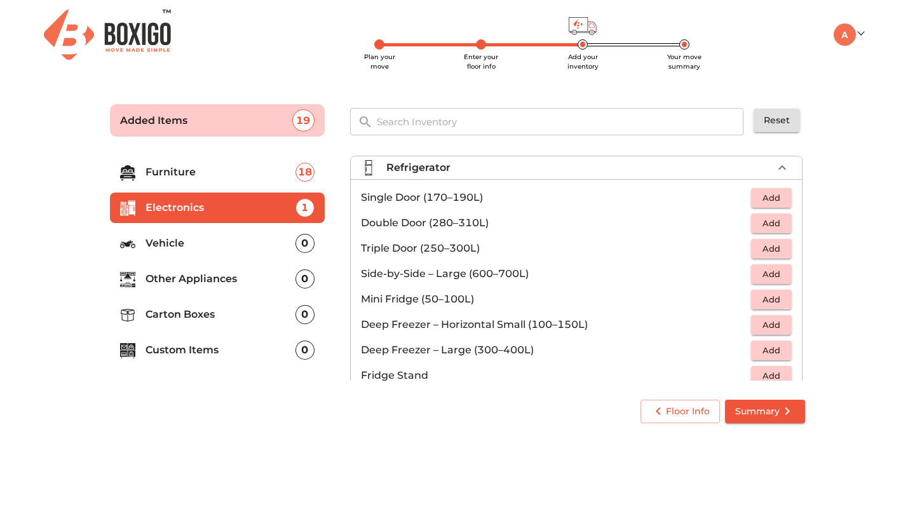
scroll to position [30, 0]
click at [765, 194] on span "Add" at bounding box center [771, 198] width 28 height 15
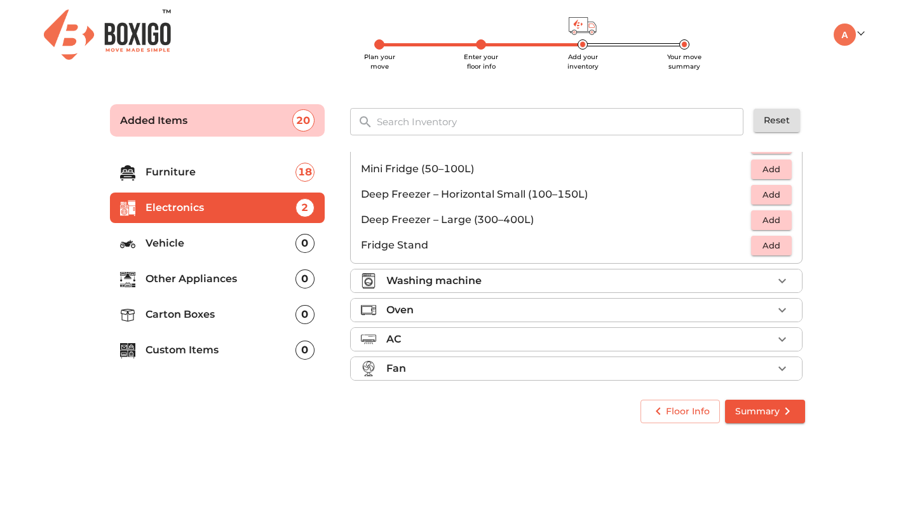
scroll to position [171, 0]
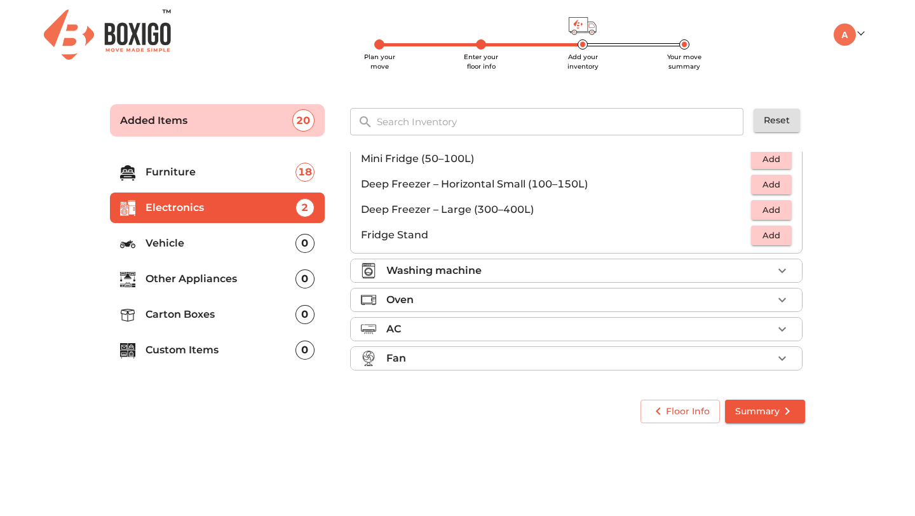
click at [674, 273] on div "Washing machine" at bounding box center [579, 270] width 386 height 15
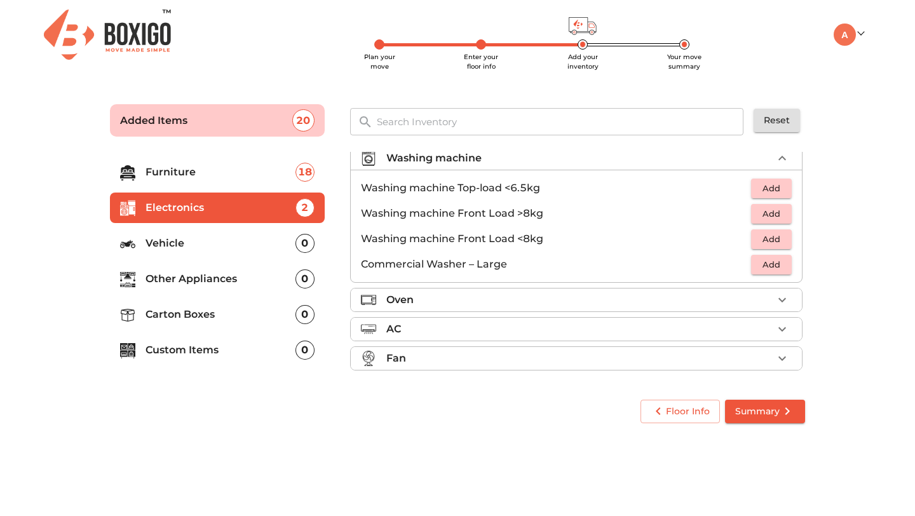
scroll to position [60, 0]
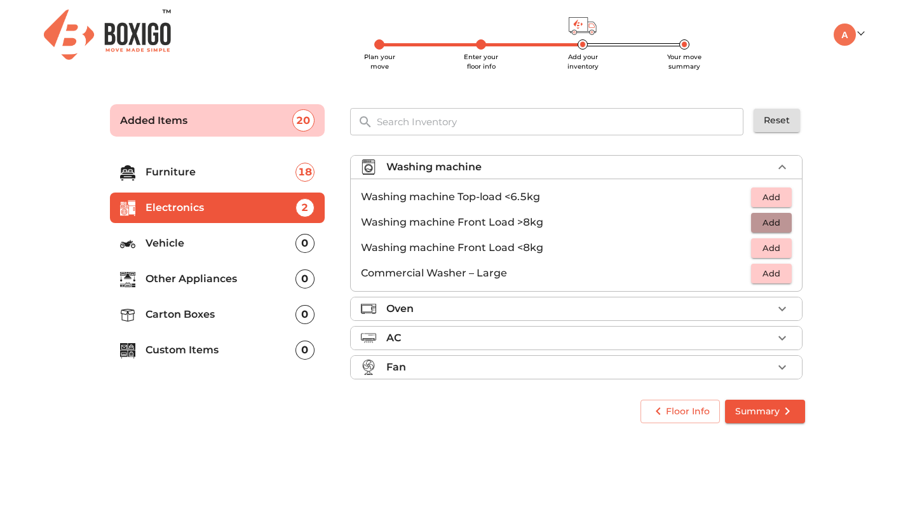
click at [771, 219] on span "Add" at bounding box center [771, 222] width 28 height 15
click at [654, 306] on div "Oven" at bounding box center [579, 308] width 386 height 15
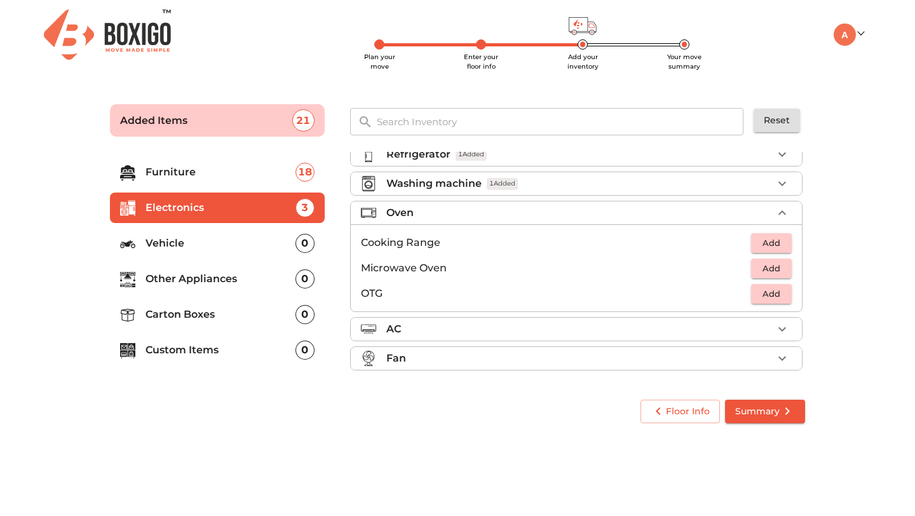
scroll to position [44, 0]
click at [778, 270] on span "Add" at bounding box center [771, 268] width 28 height 15
click at [781, 289] on span "Add" at bounding box center [771, 293] width 28 height 15
click at [718, 332] on div "AC" at bounding box center [579, 328] width 386 height 15
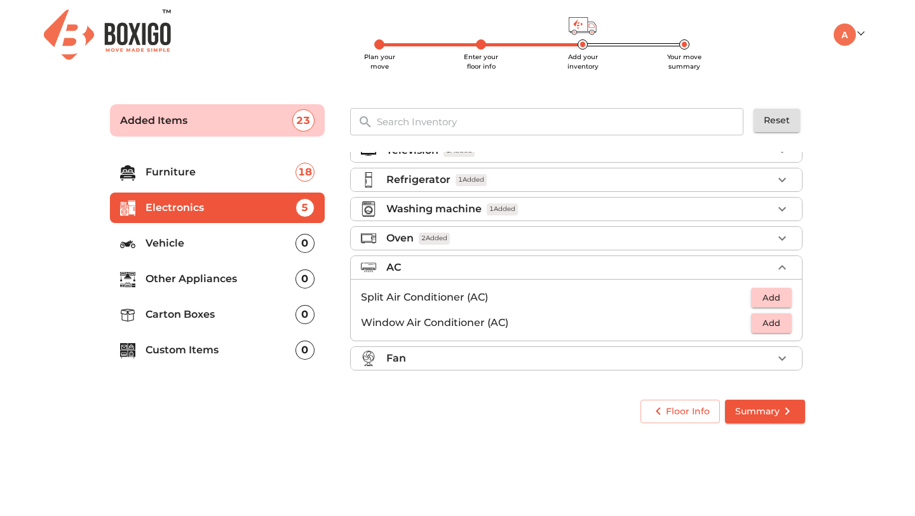
scroll to position [18, 0]
click at [708, 355] on div "Fan" at bounding box center [579, 358] width 386 height 15
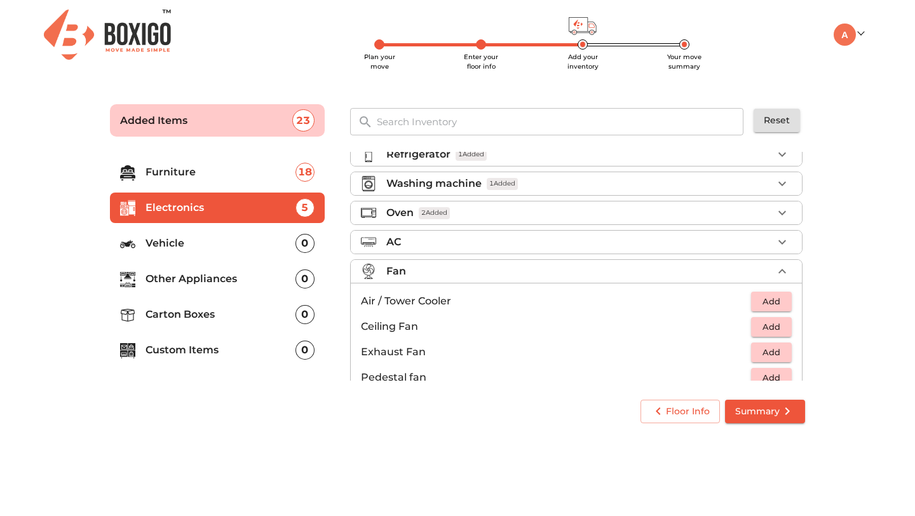
scroll to position [95, 0]
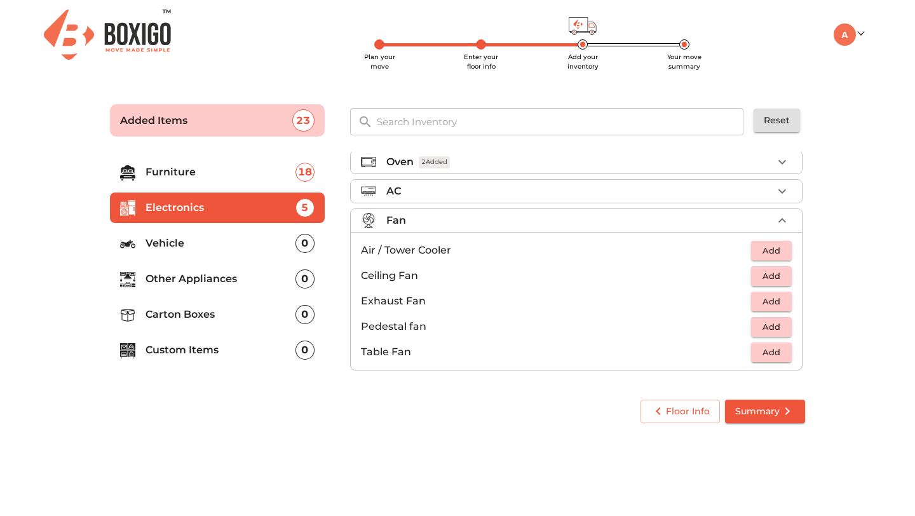
click at [259, 280] on p "Other Appliances" at bounding box center [220, 278] width 150 height 15
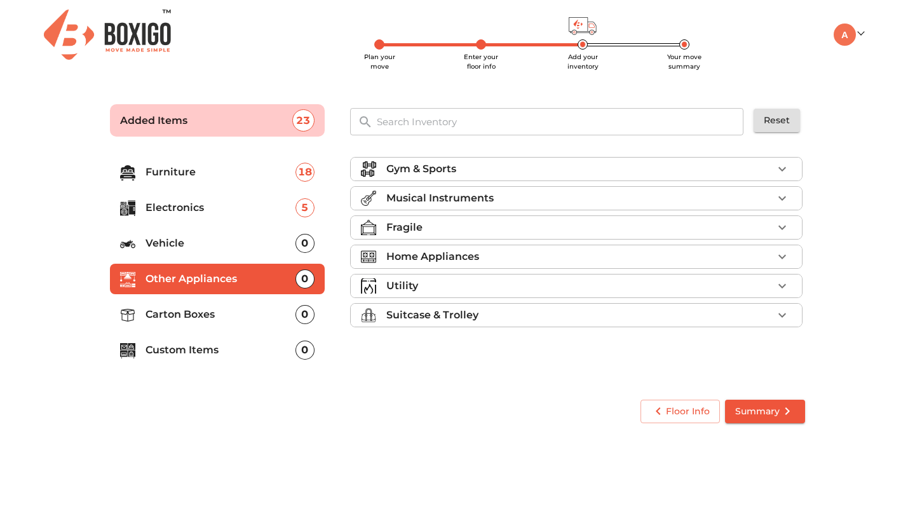
scroll to position [0, 0]
click at [381, 311] on div at bounding box center [373, 314] width 25 height 15
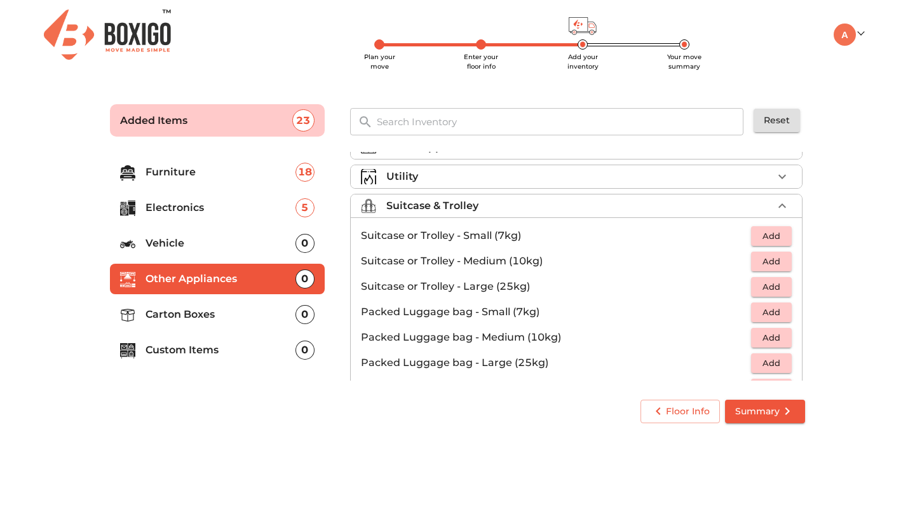
scroll to position [126, 0]
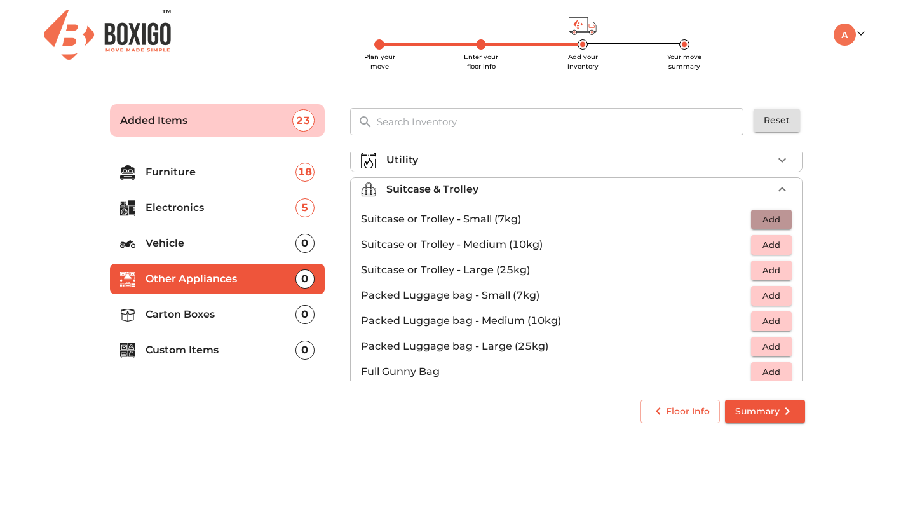
click at [785, 213] on span "Add" at bounding box center [771, 219] width 28 height 15
click at [785, 213] on icon "button" at bounding box center [781, 219] width 15 height 15
click at [781, 243] on span "Add" at bounding box center [771, 245] width 28 height 15
click at [781, 243] on icon "button" at bounding box center [782, 244] width 9 height 9
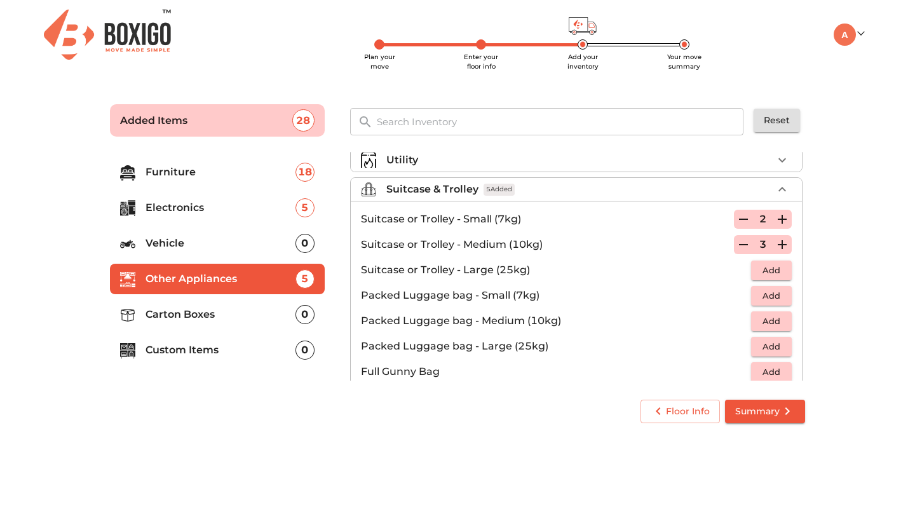
click at [779, 271] on span "Add" at bounding box center [771, 270] width 28 height 15
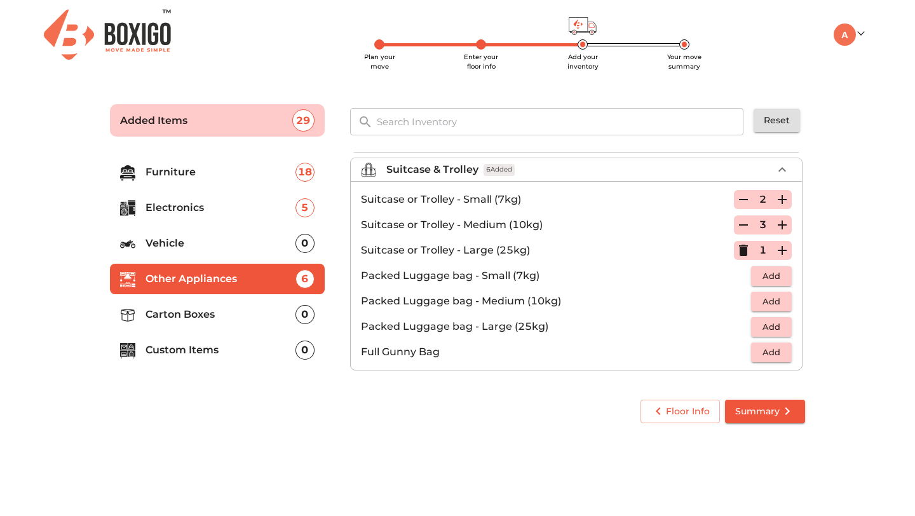
click at [248, 315] on p "Carton Boxes" at bounding box center [220, 314] width 150 height 15
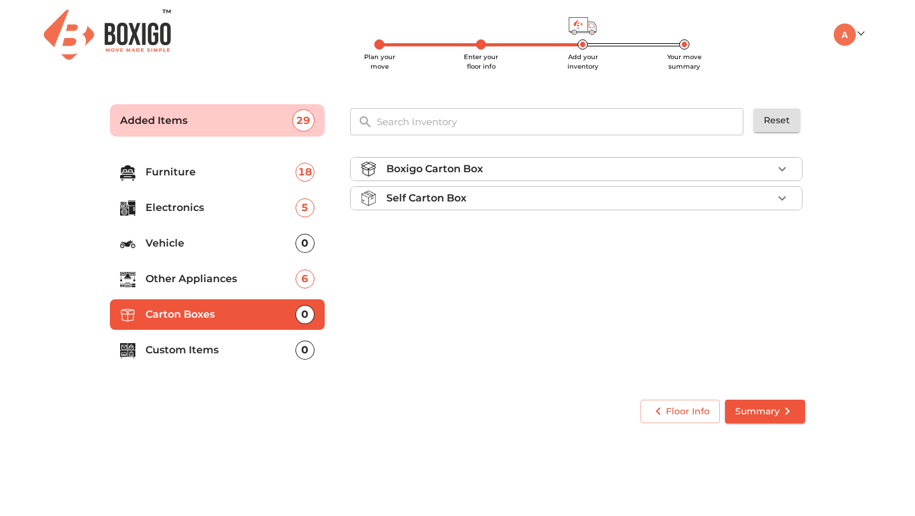
scroll to position [0, 0]
click at [609, 170] on div "Boxigo Carton Box" at bounding box center [579, 168] width 386 height 15
click at [786, 194] on button "Add" at bounding box center [771, 199] width 41 height 20
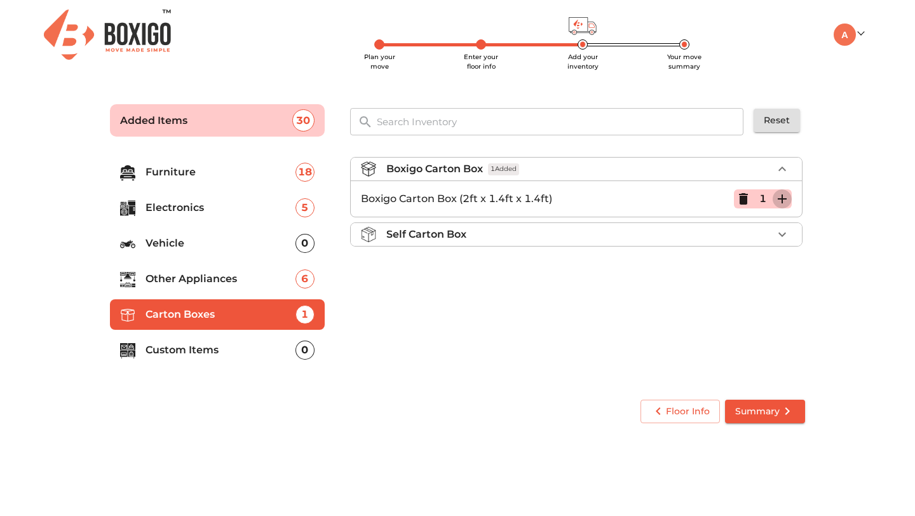
click at [786, 194] on icon "button" at bounding box center [781, 198] width 15 height 15
click at [771, 415] on span "Summary" at bounding box center [765, 411] width 60 height 16
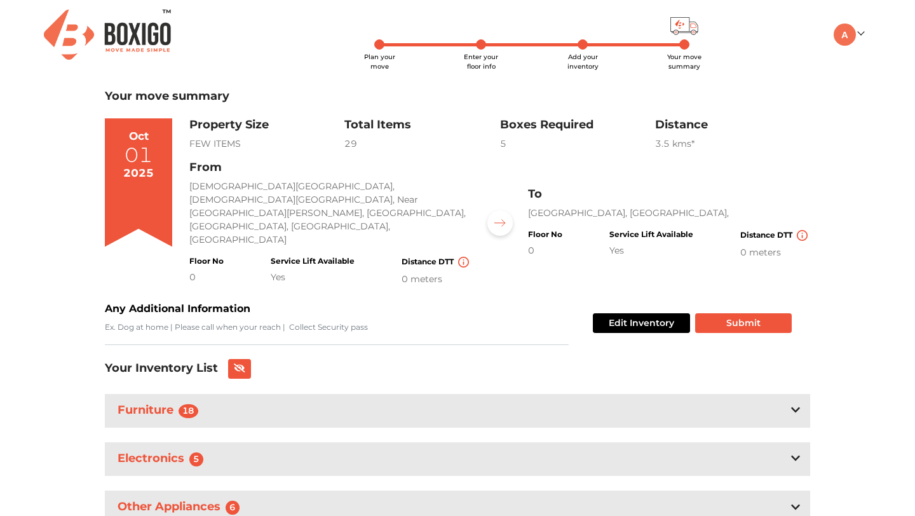
scroll to position [74, 0]
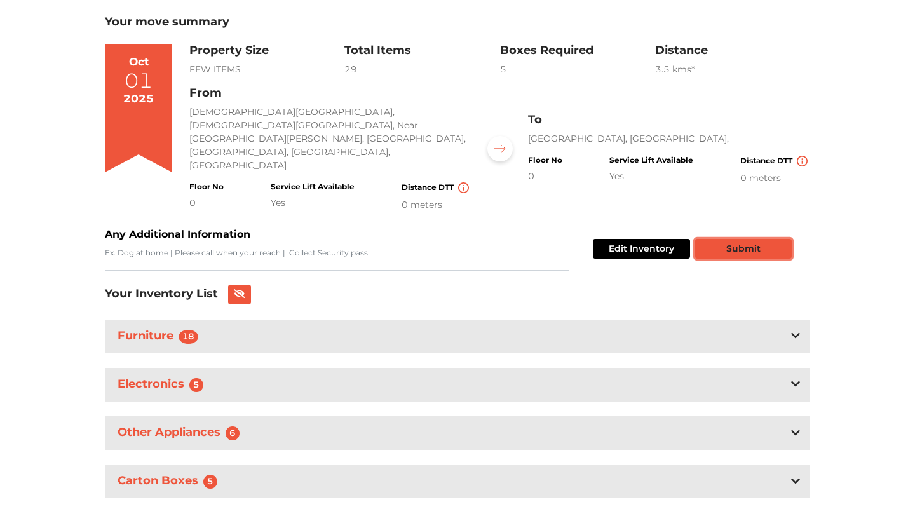
click at [725, 239] on button "Submit" at bounding box center [743, 249] width 97 height 20
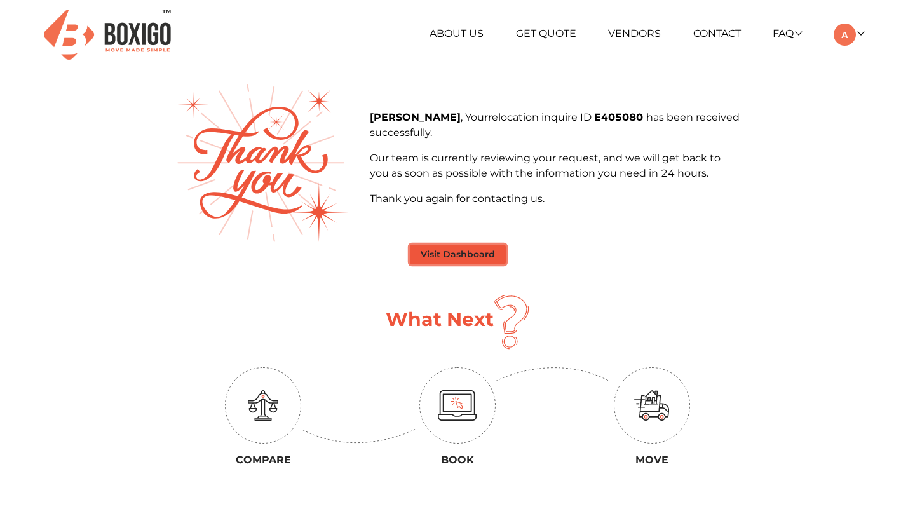
click at [453, 255] on button "Visit Dashboard" at bounding box center [458, 255] width 96 height 20
